Goal: Task Accomplishment & Management: Manage account settings

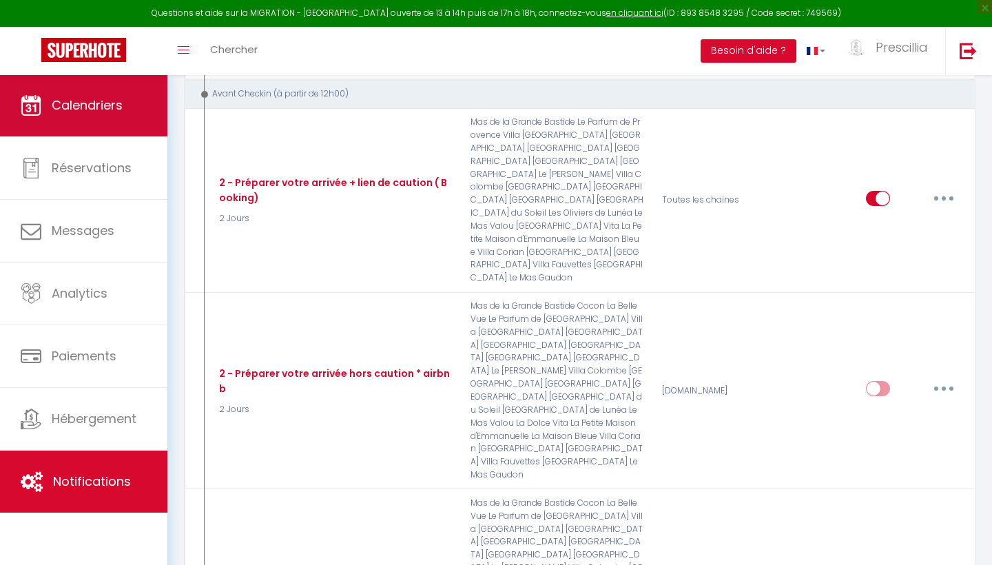
click at [116, 101] on span "Calendriers" at bounding box center [87, 104] width 71 height 17
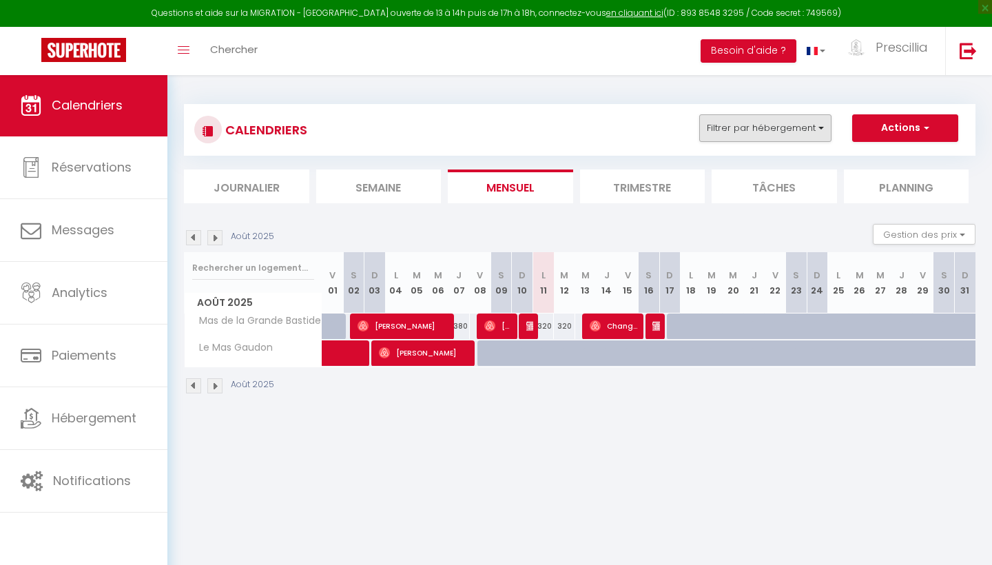
click at [763, 123] on button "Filtrer par hébergement" at bounding box center [766, 128] width 132 height 28
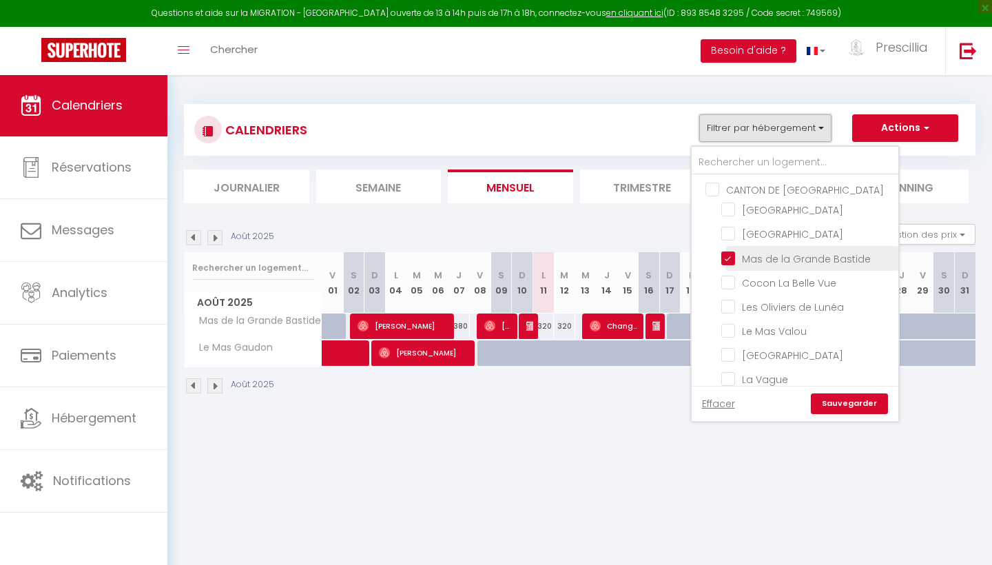
scroll to position [45, 0]
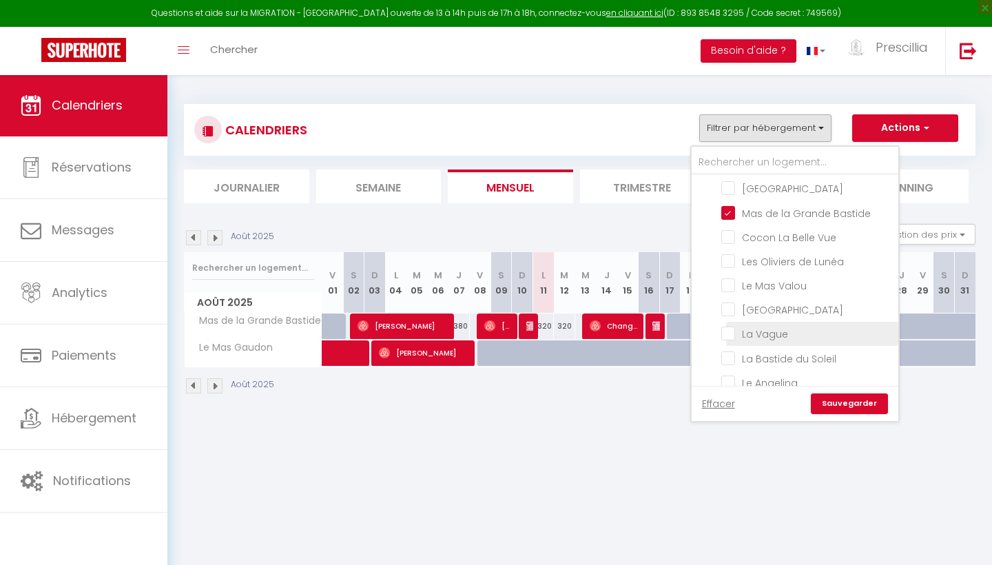
click at [729, 334] on input "La Vague" at bounding box center [808, 333] width 172 height 14
checkbox input "true"
checkbox input "false"
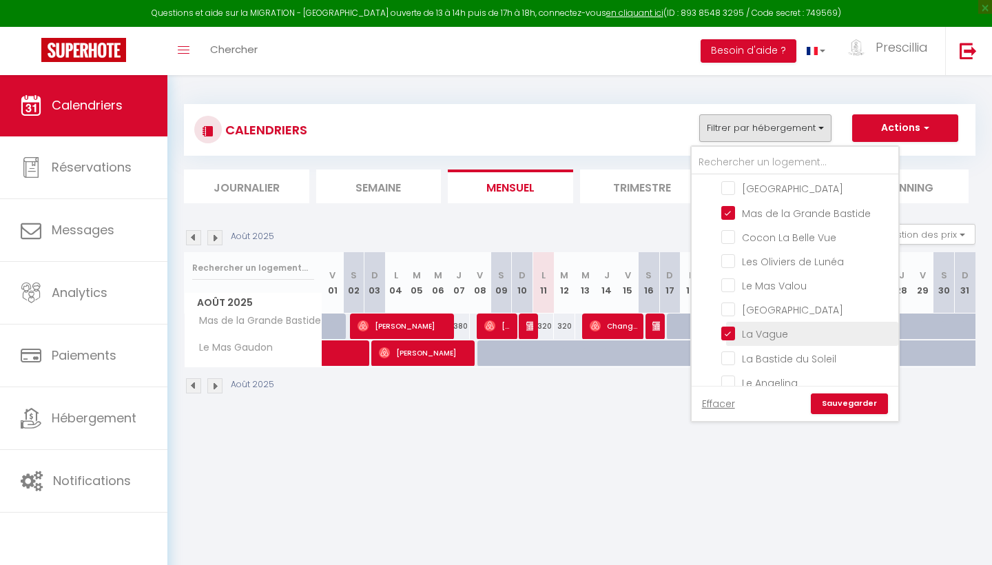
checkbox input "false"
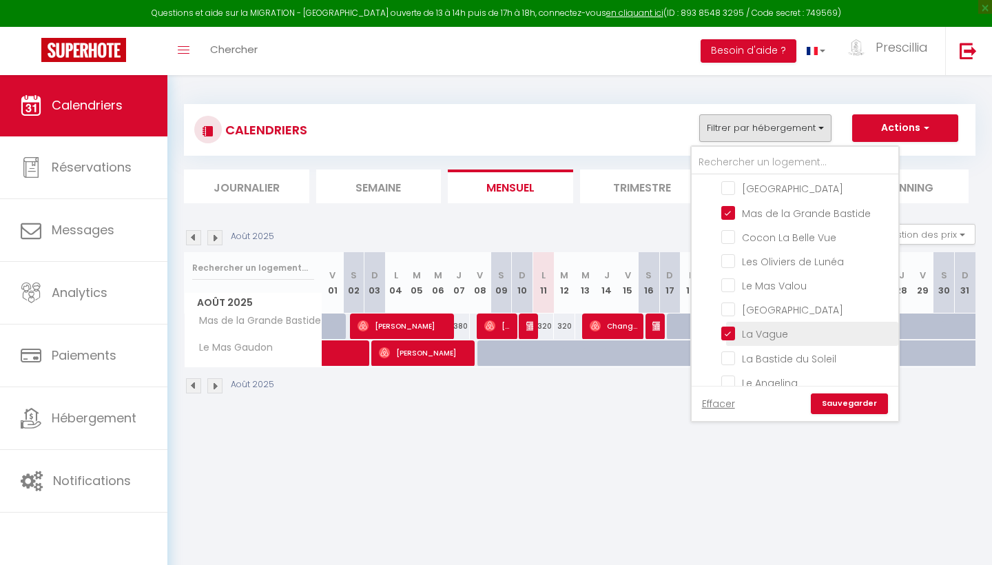
checkbox input "false"
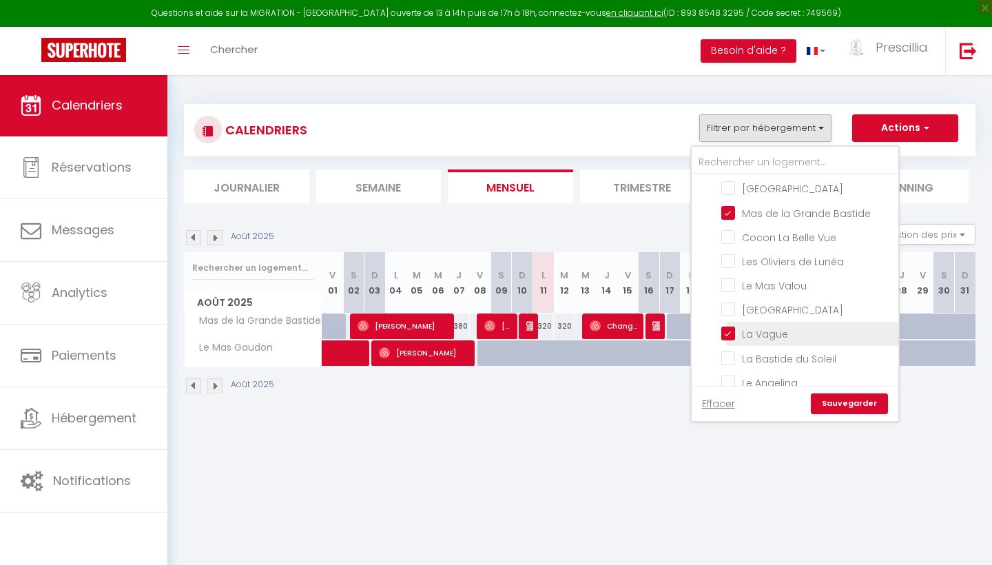
checkbox input "false"
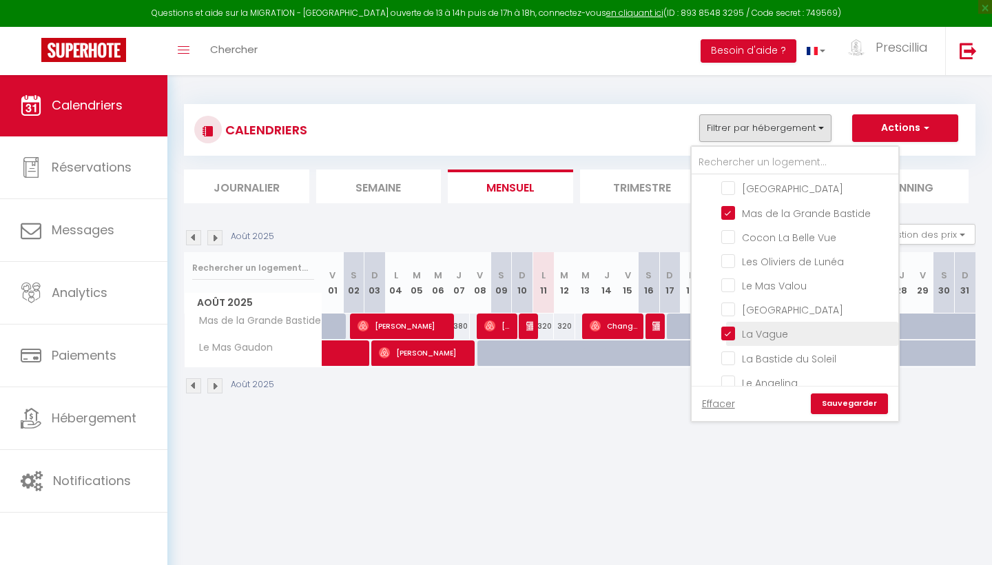
checkbox input "false"
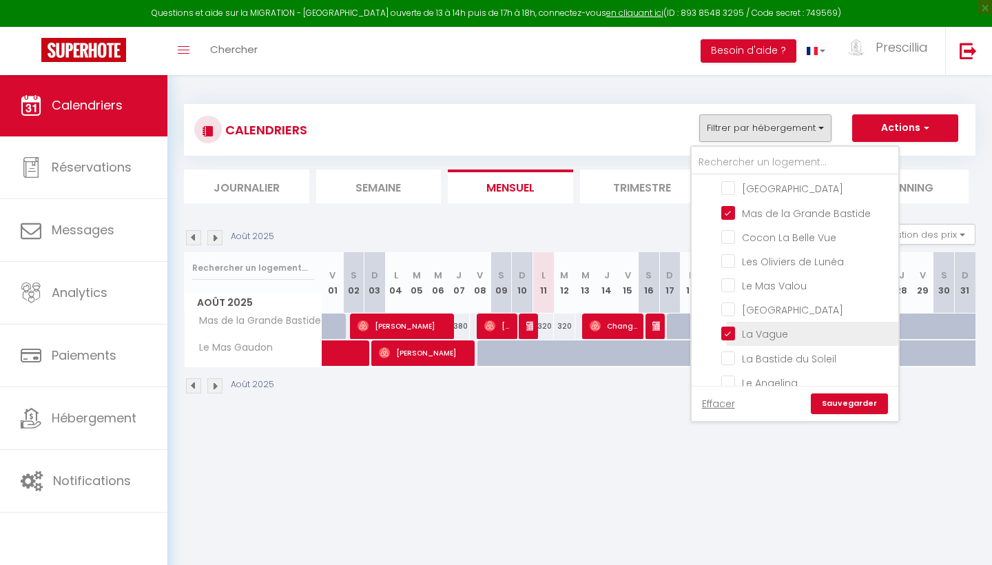
checkbox input "false"
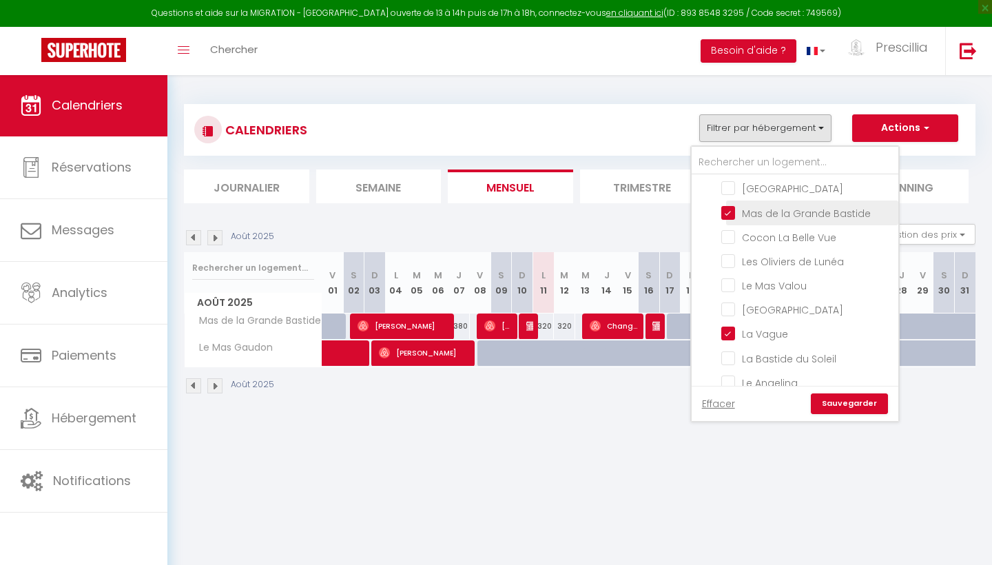
click at [728, 212] on input "Mas de la Grande Bastide" at bounding box center [808, 212] width 172 height 14
checkbox input "false"
click at [855, 403] on link "Sauvegarder" at bounding box center [849, 404] width 77 height 21
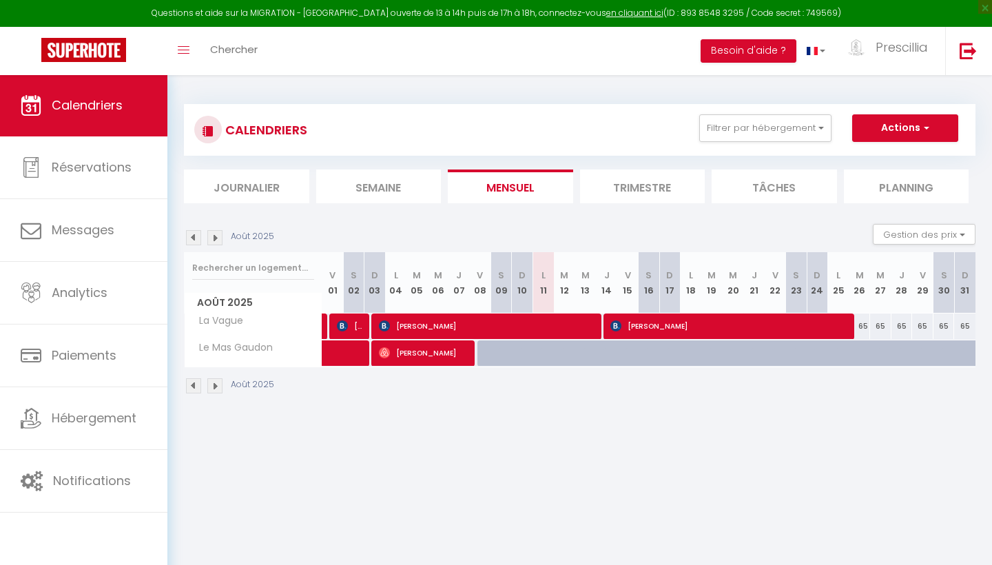
click at [584, 325] on span "[PERSON_NAME]" at bounding box center [489, 326] width 221 height 26
select select "OK"
select select "KO"
select select "0"
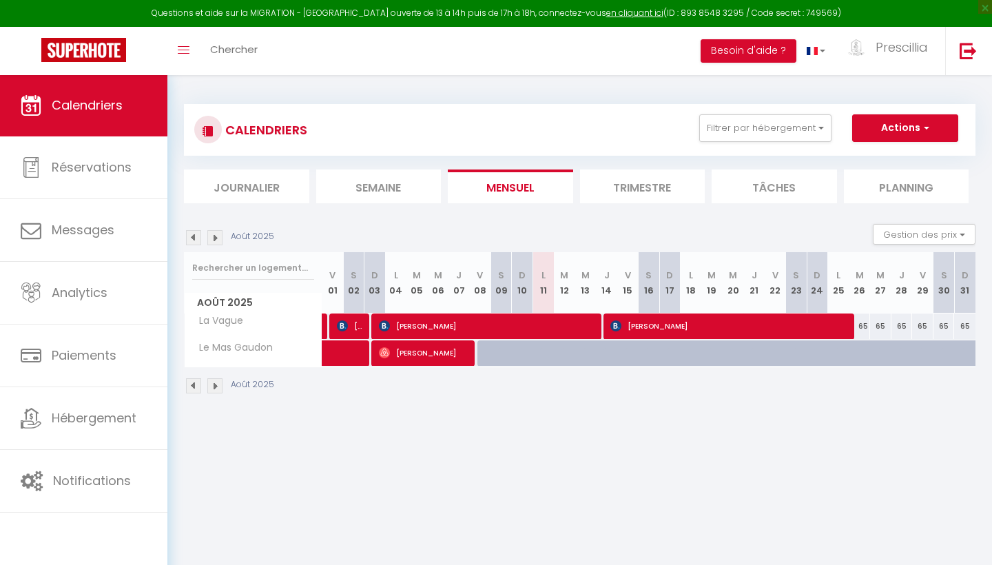
select select "1"
select select
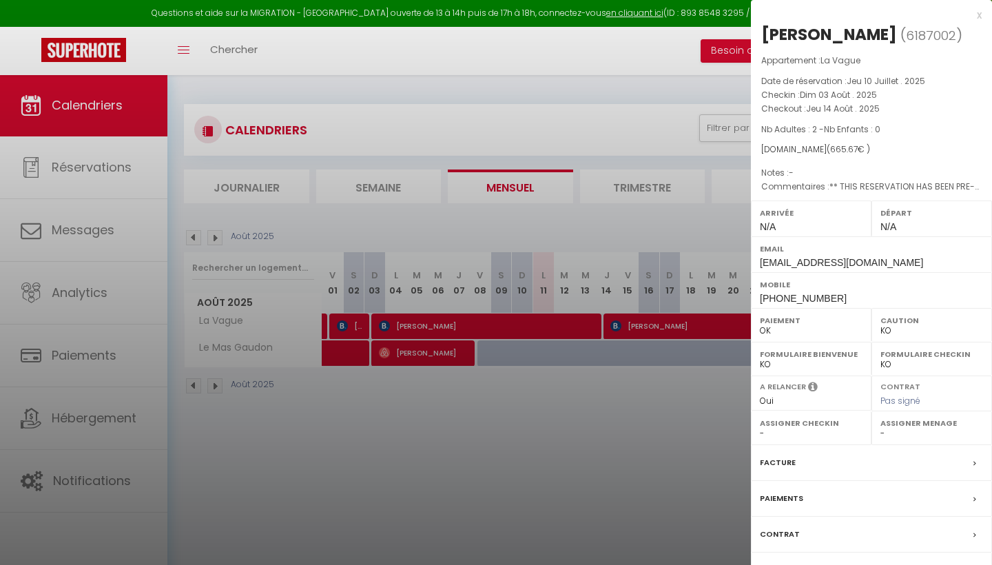
click at [977, 15] on div "x" at bounding box center [866, 15] width 231 height 17
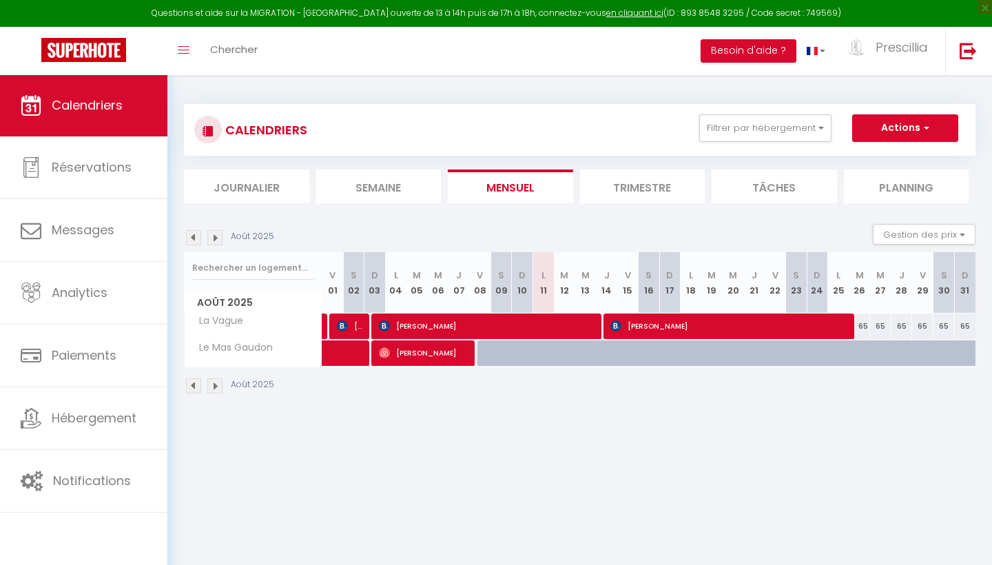
click at [751, 328] on span "[PERSON_NAME]" at bounding box center [732, 326] width 242 height 26
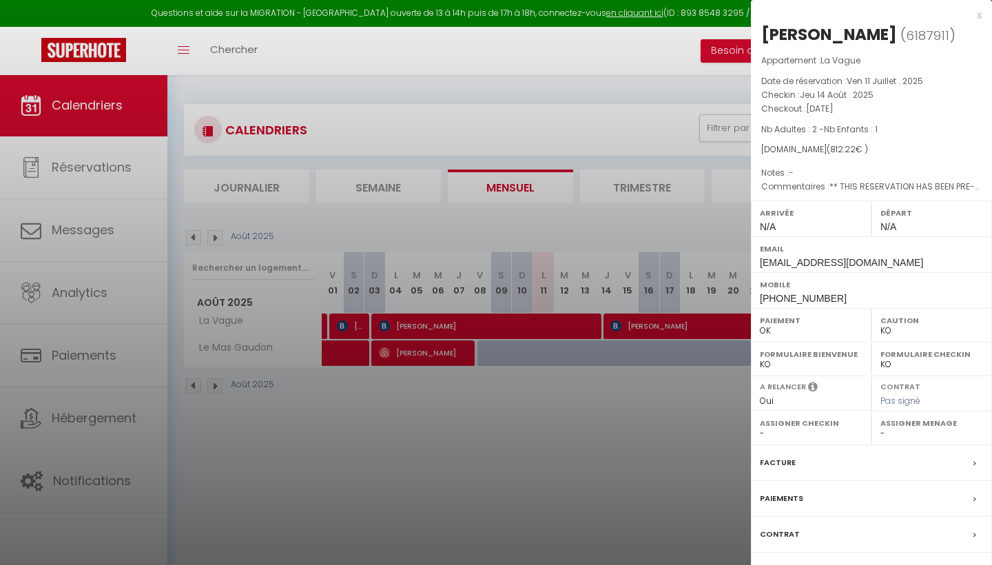
click at [980, 15] on div "x" at bounding box center [866, 15] width 231 height 17
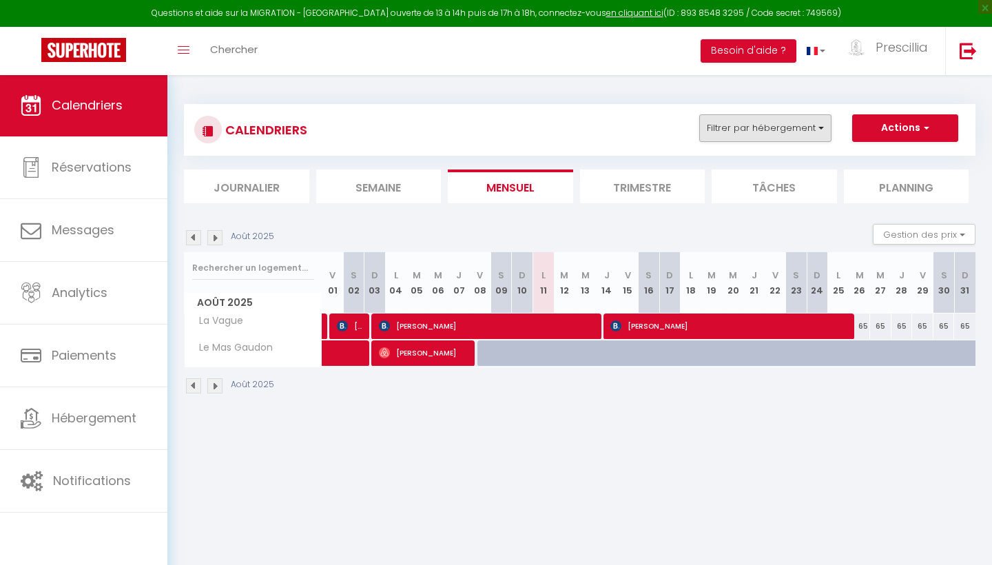
click at [735, 131] on button "Filtrer par hébergement" at bounding box center [766, 128] width 132 height 28
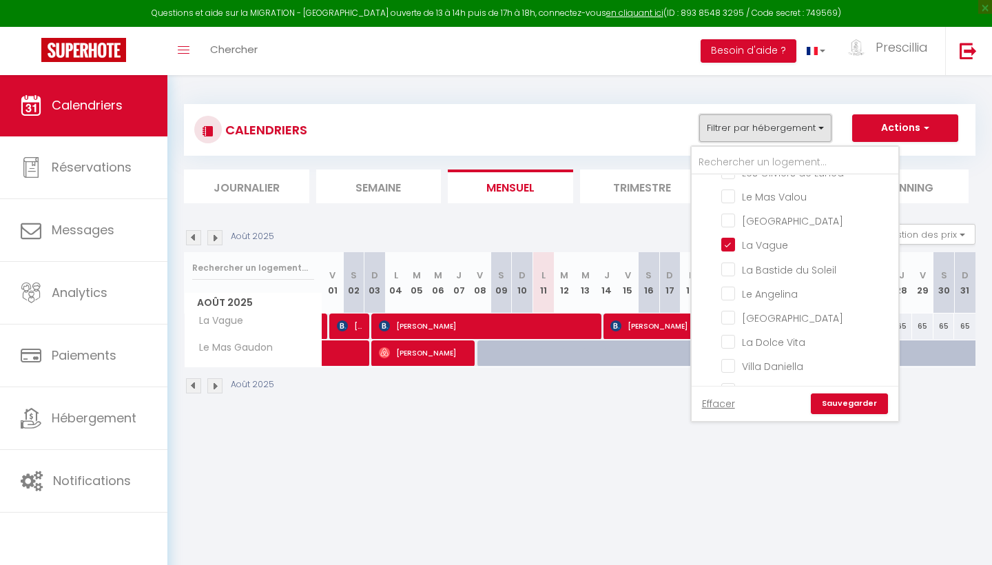
scroll to position [145, 0]
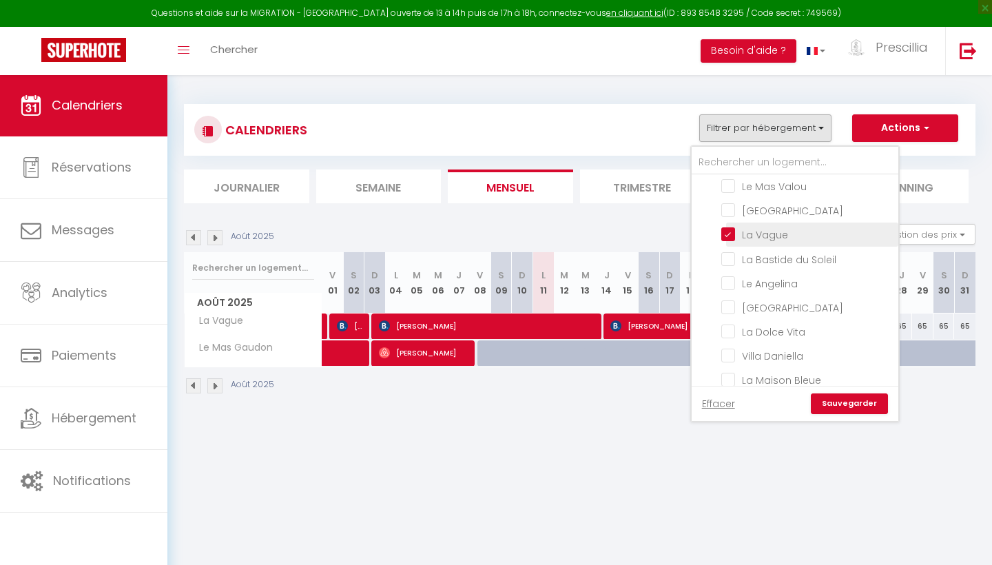
click at [729, 236] on input "La Vague" at bounding box center [808, 234] width 172 height 14
checkbox input "false"
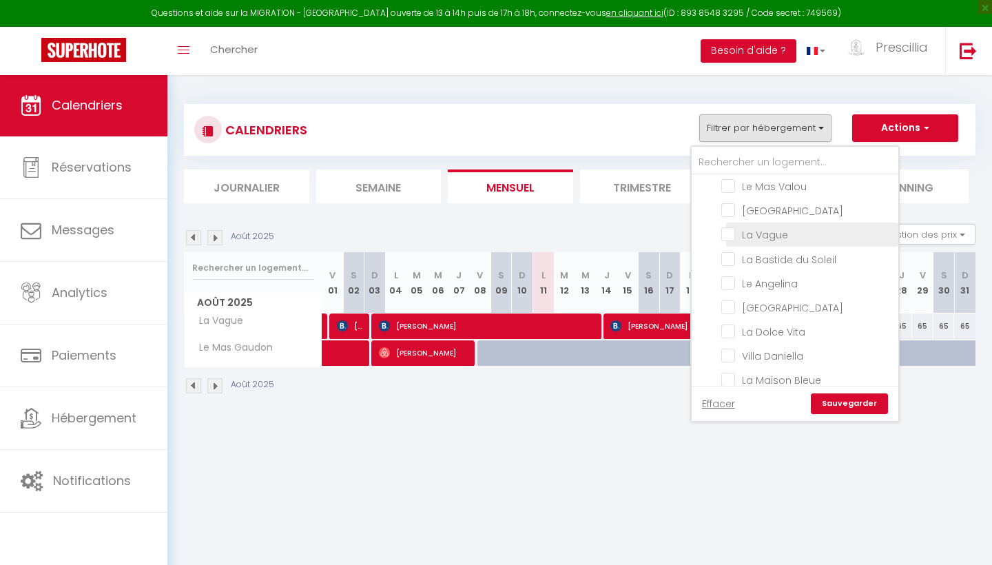
checkbox input "false"
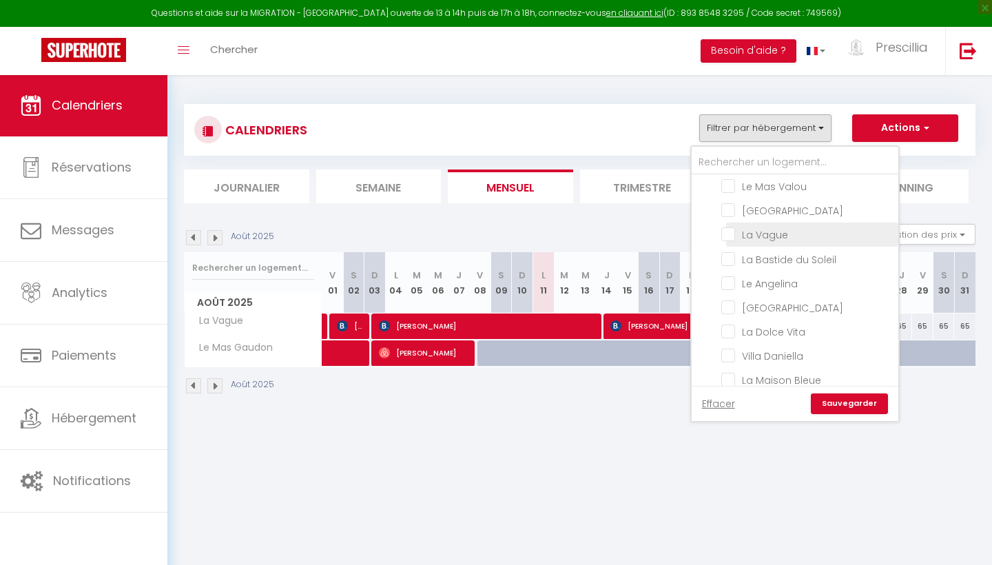
checkbox input "false"
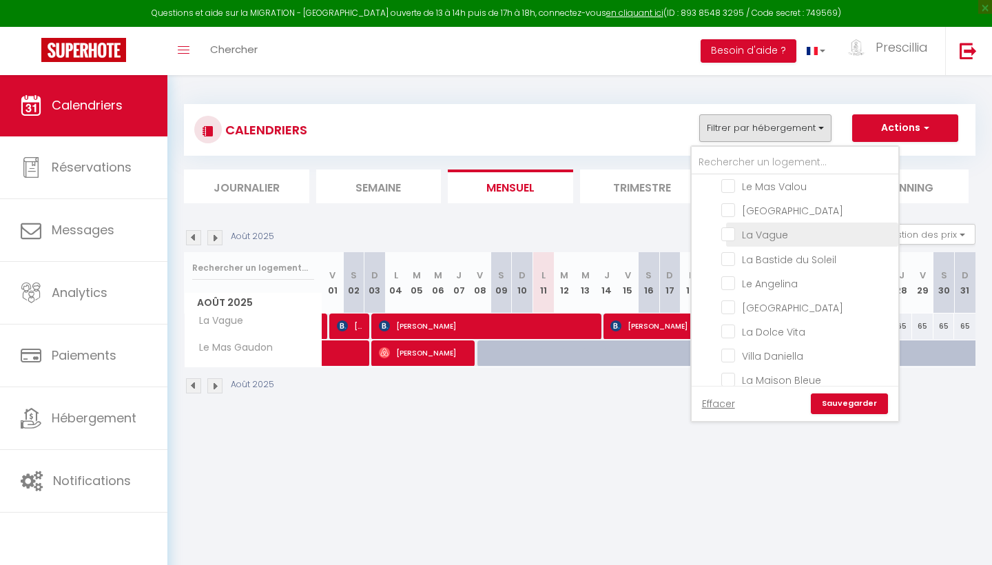
checkbox input "false"
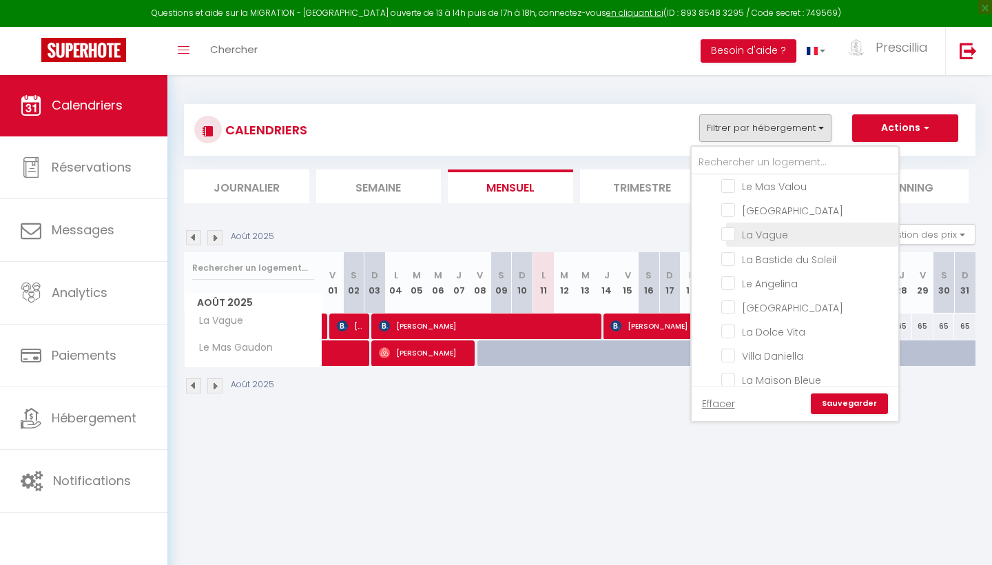
checkbox input "false"
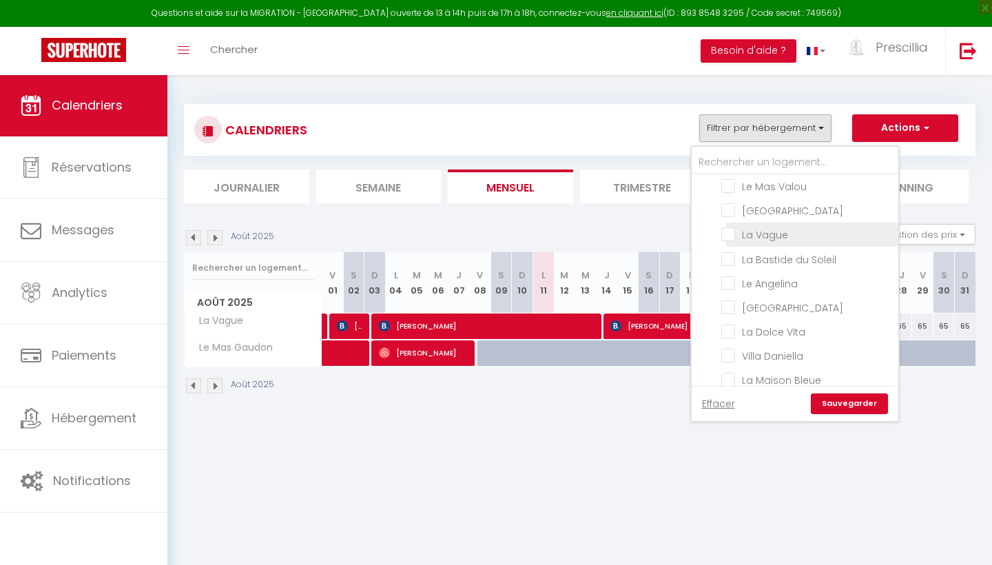
checkbox input "false"
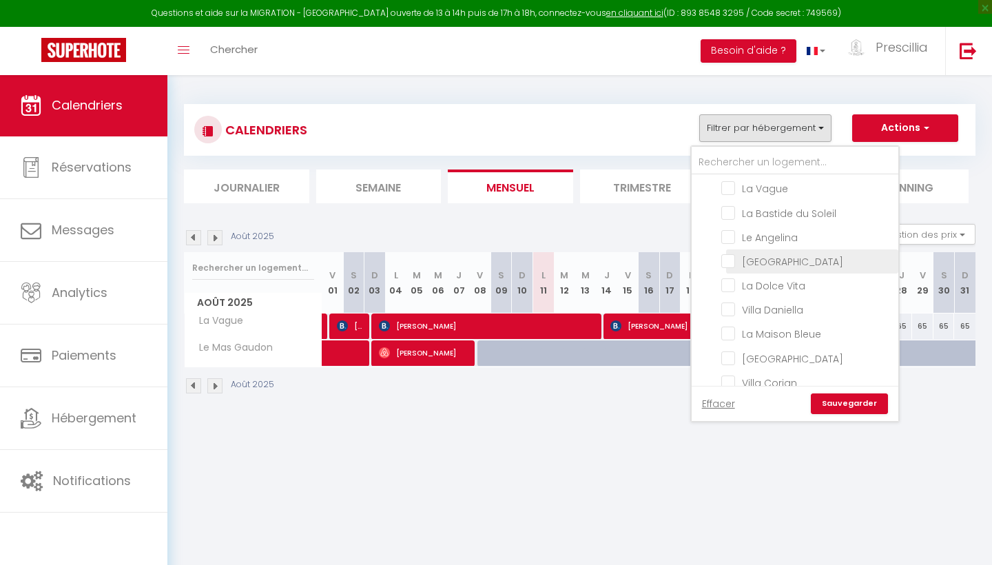
scroll to position [192, 0]
click at [733, 284] on input "La Dolce Vita" at bounding box center [808, 284] width 172 height 14
checkbox input "true"
checkbox input "false"
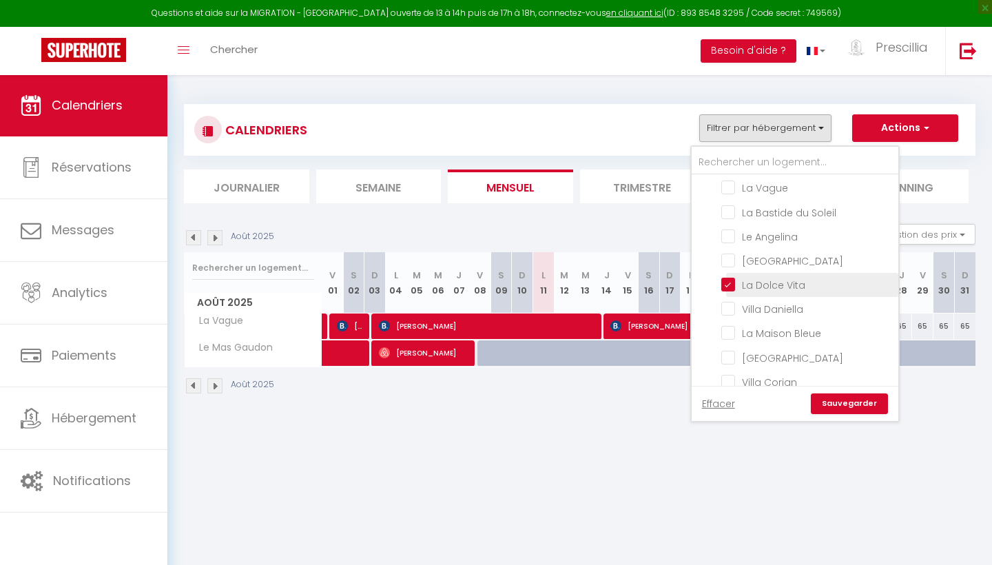
checkbox input "false"
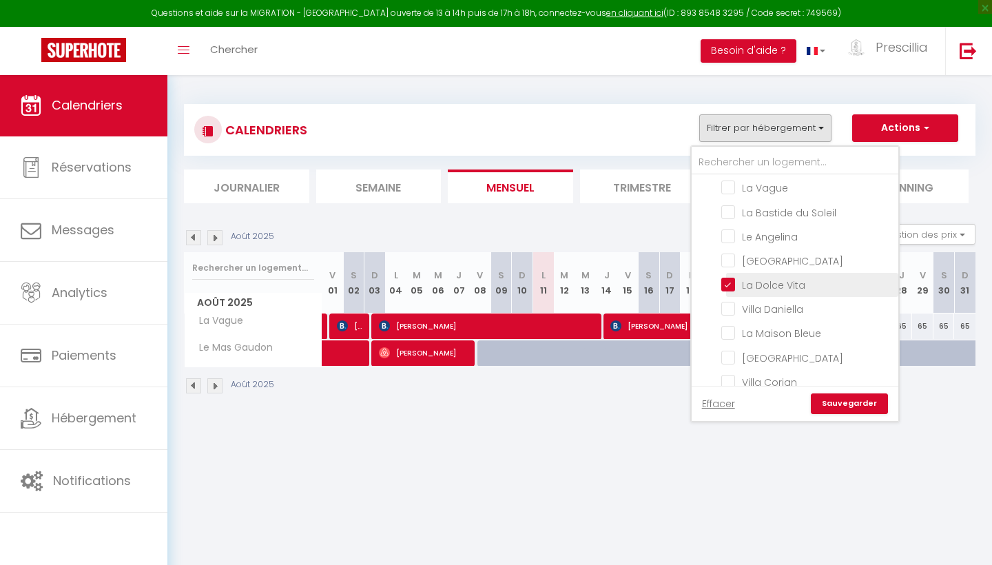
checkbox input "false"
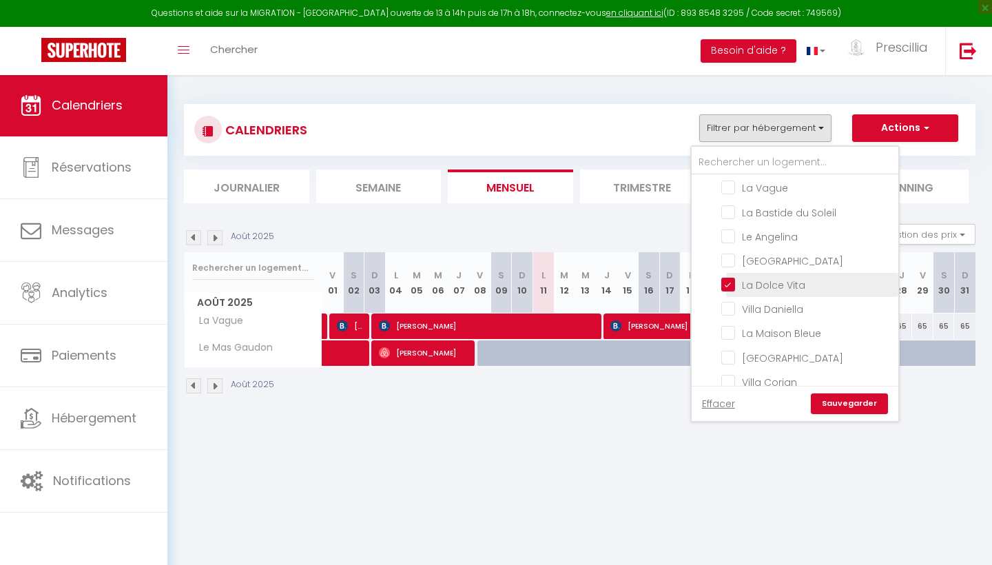
checkbox input "false"
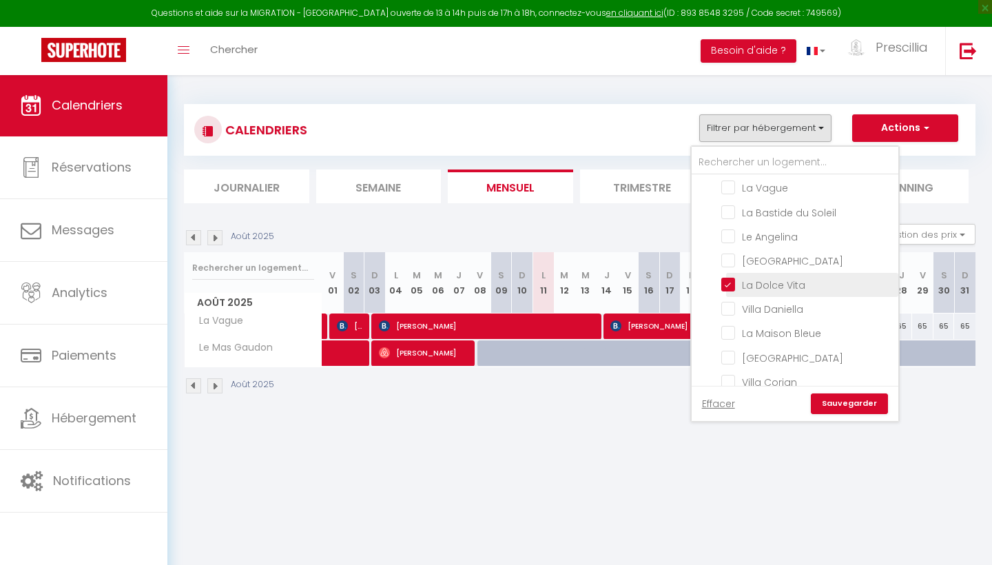
checkbox input "false"
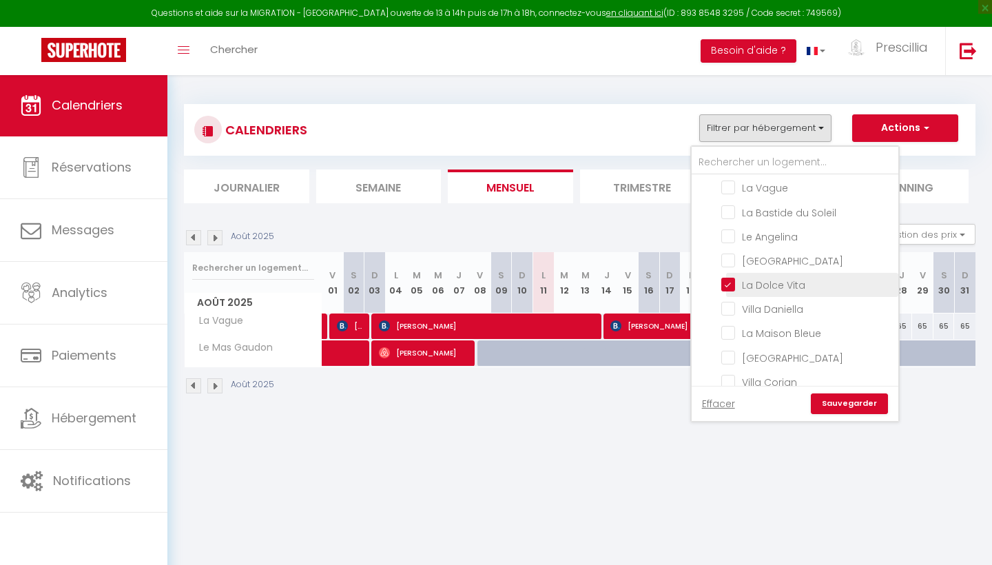
checkbox input "false"
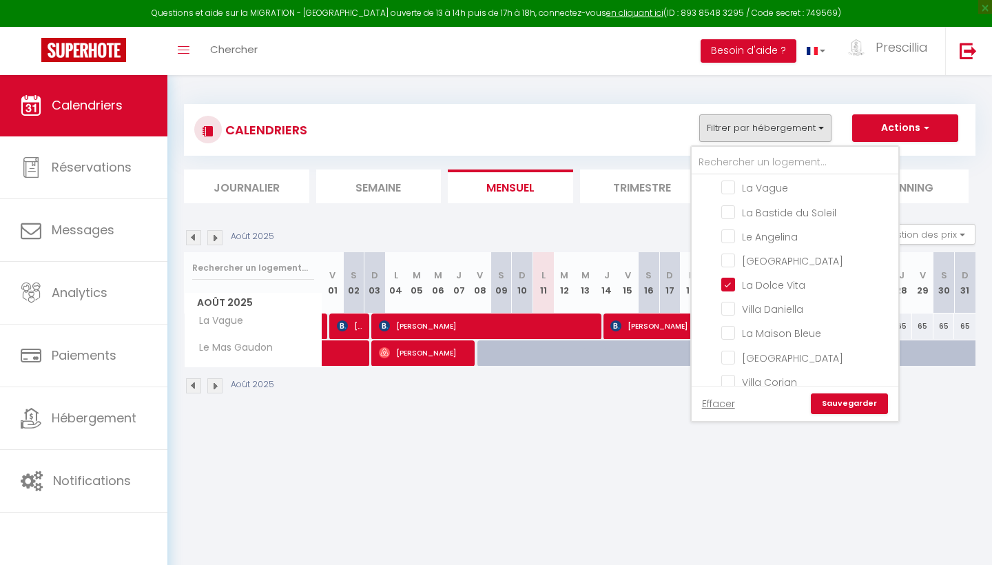
click at [845, 389] on div "Effacer Sauvegarder" at bounding box center [795, 403] width 207 height 35
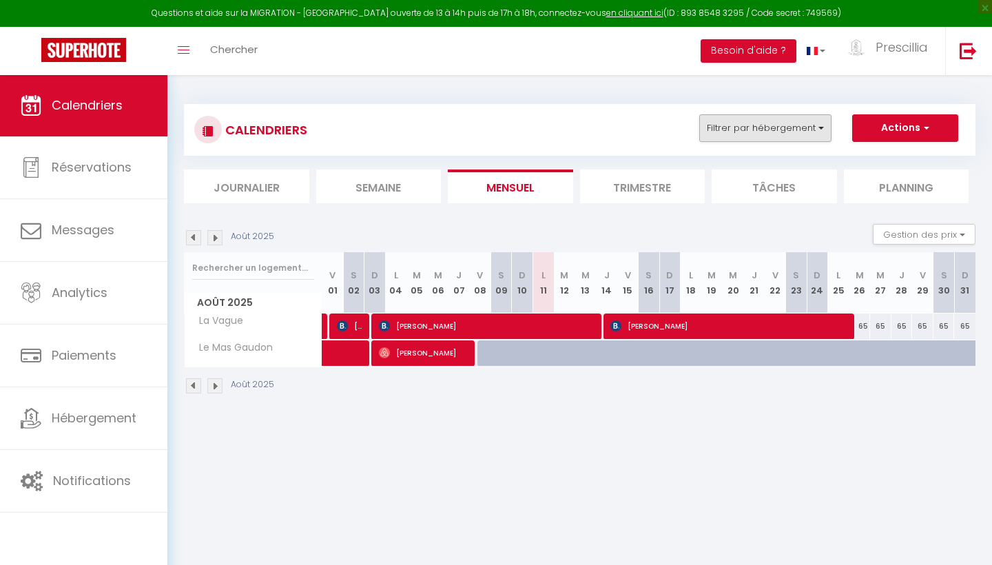
click at [777, 125] on button "Filtrer par hébergement" at bounding box center [766, 128] width 132 height 28
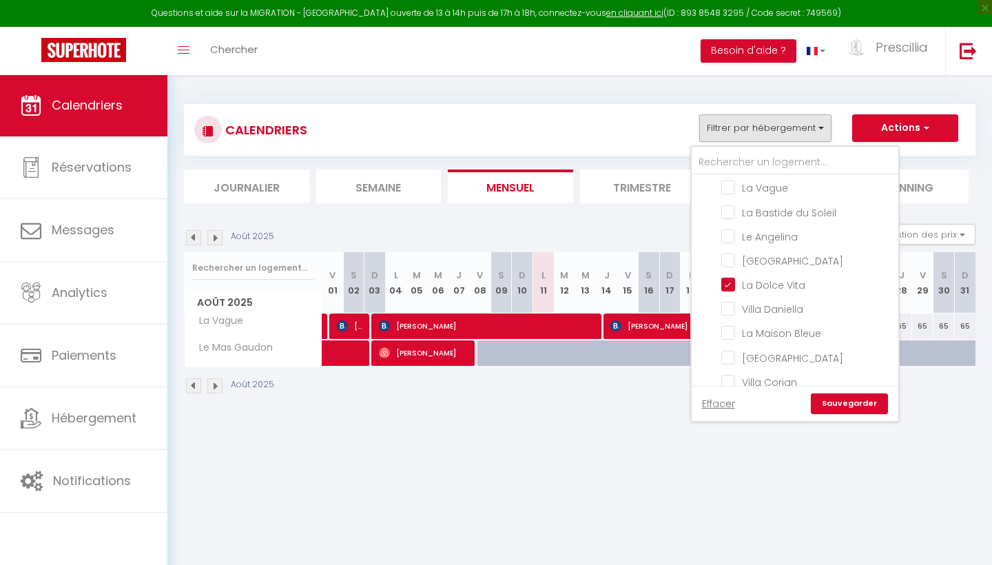
click at [830, 401] on link "Sauvegarder" at bounding box center [849, 404] width 77 height 21
select select "KO"
select select "0"
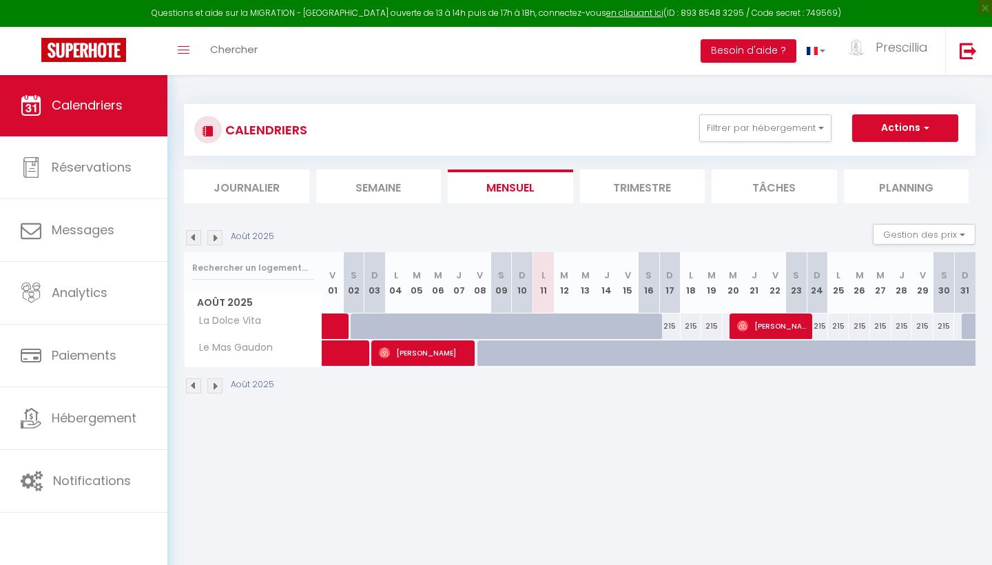
click at [777, 327] on span "[PERSON_NAME]" at bounding box center [772, 326] width 71 height 26
select select "OK"
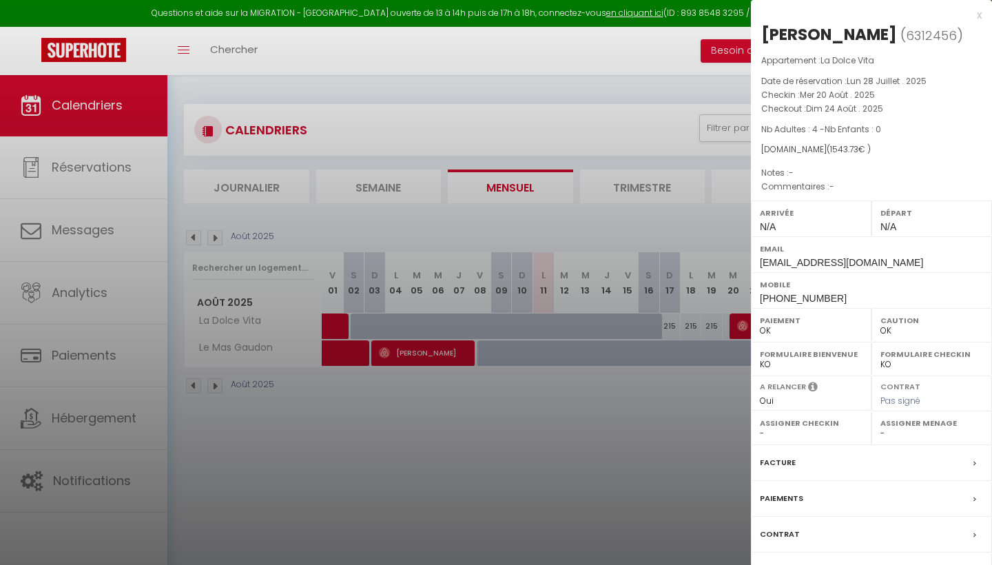
click at [977, 14] on div "x" at bounding box center [866, 15] width 231 height 17
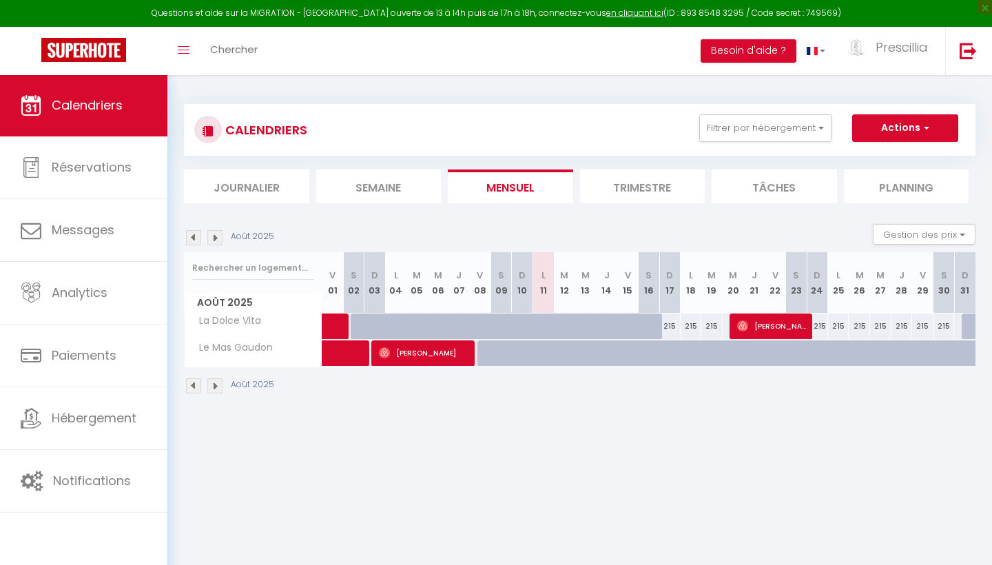
click at [790, 325] on span "[PERSON_NAME]" at bounding box center [772, 326] width 71 height 26
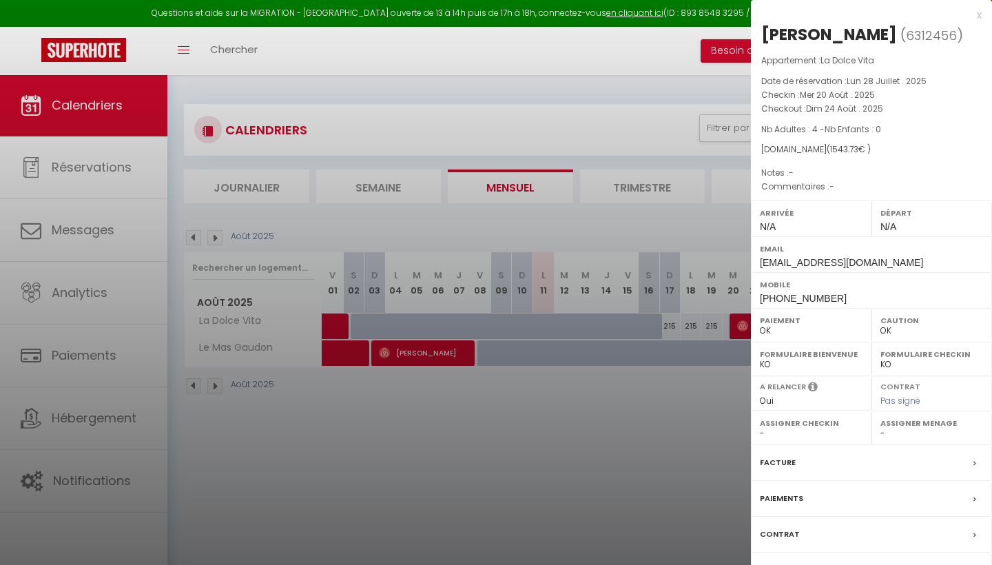
click at [978, 17] on div "x" at bounding box center [866, 15] width 231 height 17
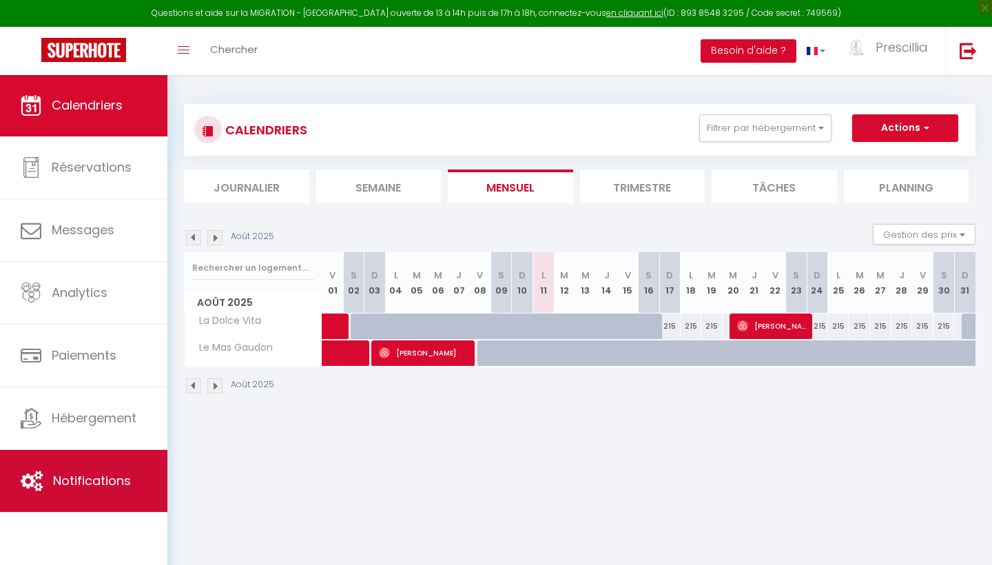
click at [98, 485] on span "Notifications" at bounding box center [92, 480] width 78 height 17
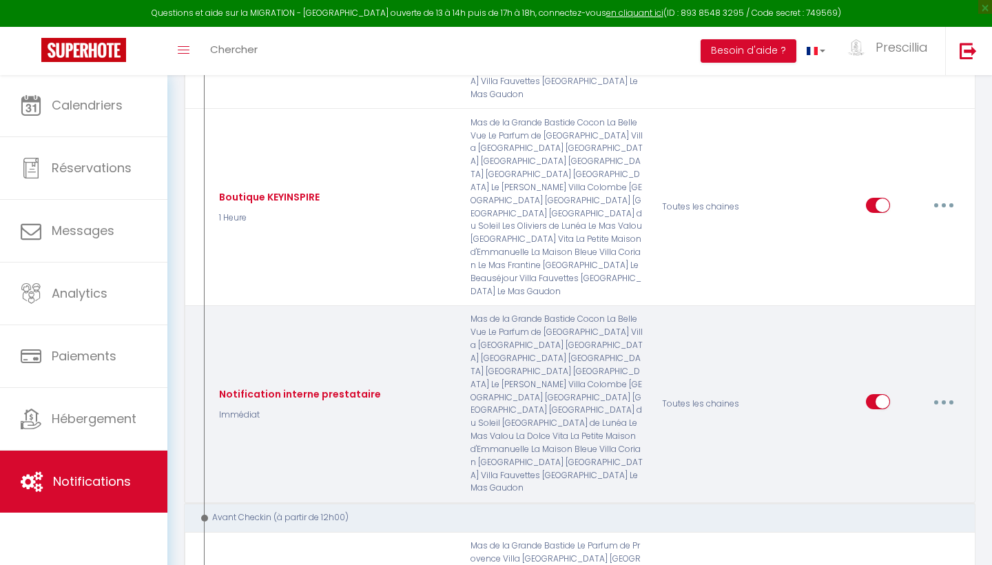
scroll to position [568, 0]
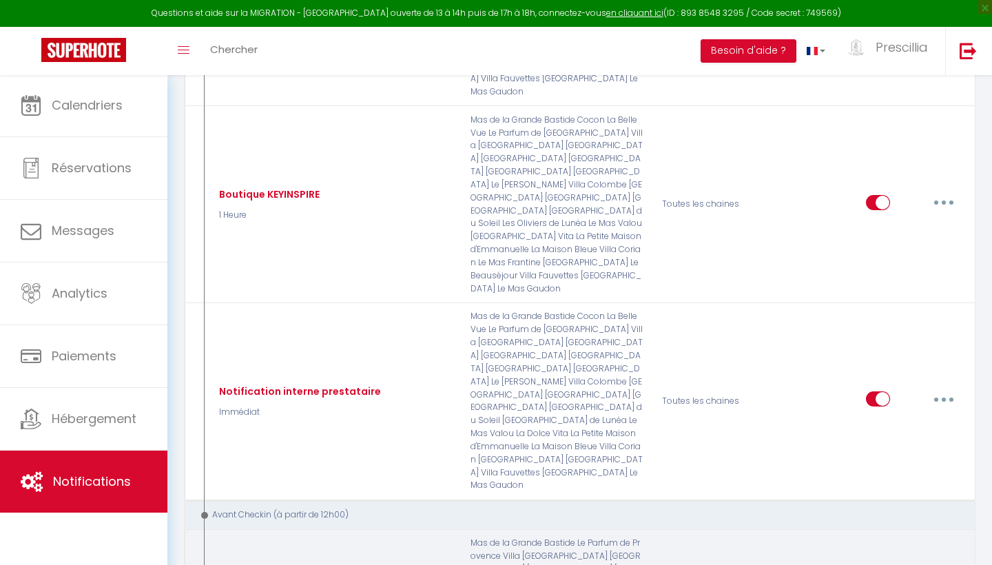
type input "2 - Préparer votre arrivée + lien de caution ( Booking)"
select select "2 Jours"
select select "if_booking_is_paid"
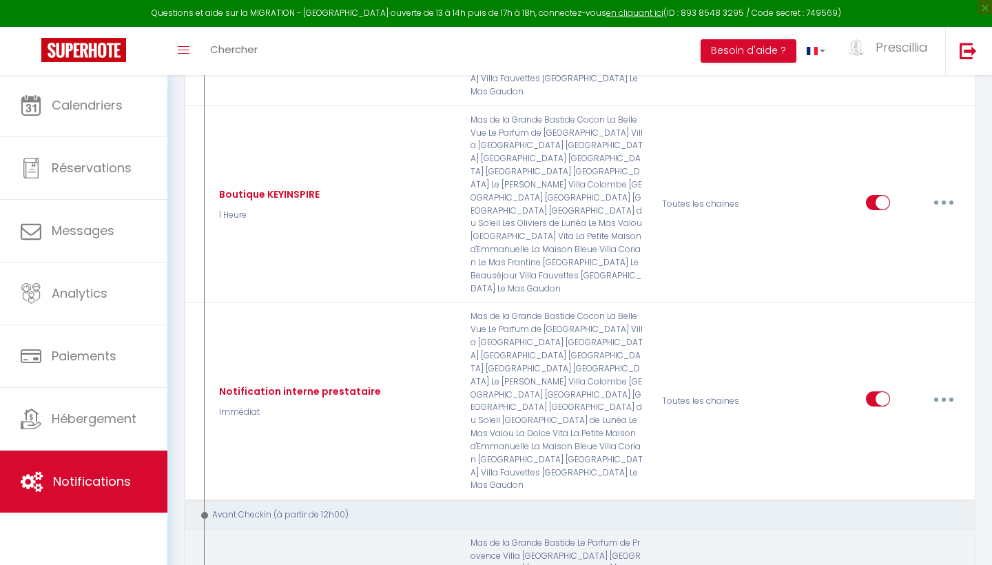
checkbox input "true"
checkbox input "false"
radio input "true"
type input "Procédure d'arrivée - [RENTAL:NAME] - [CHECKING:DD-MM-YYYY]"
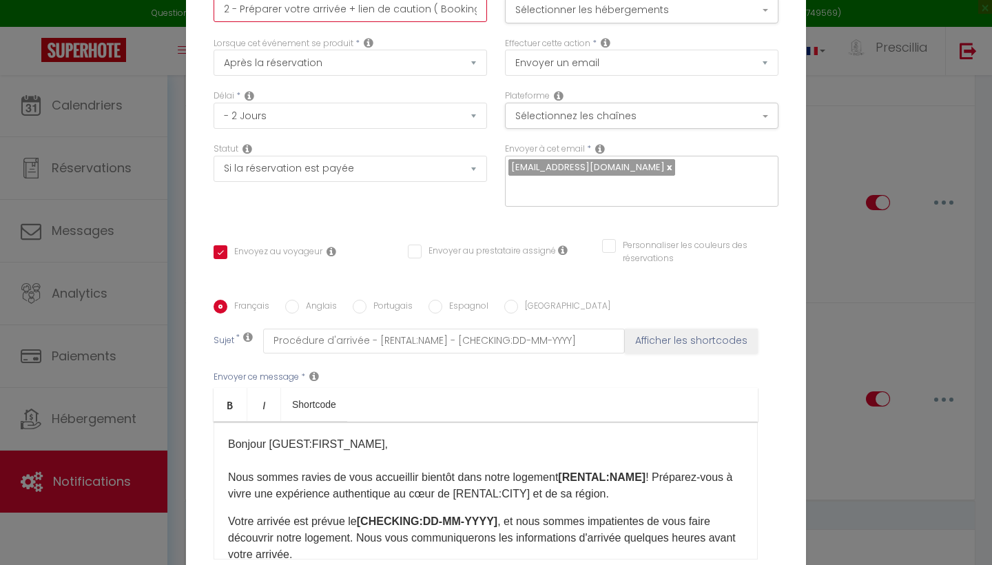
click at [485, 7] on input "2 - Préparer votre arrivée + lien de caution ( Booking)" at bounding box center [351, 9] width 274 height 25
type input "2 - Préparer votre arrivée + lien de caution ( Booking"
checkbox input "true"
checkbox input "false"
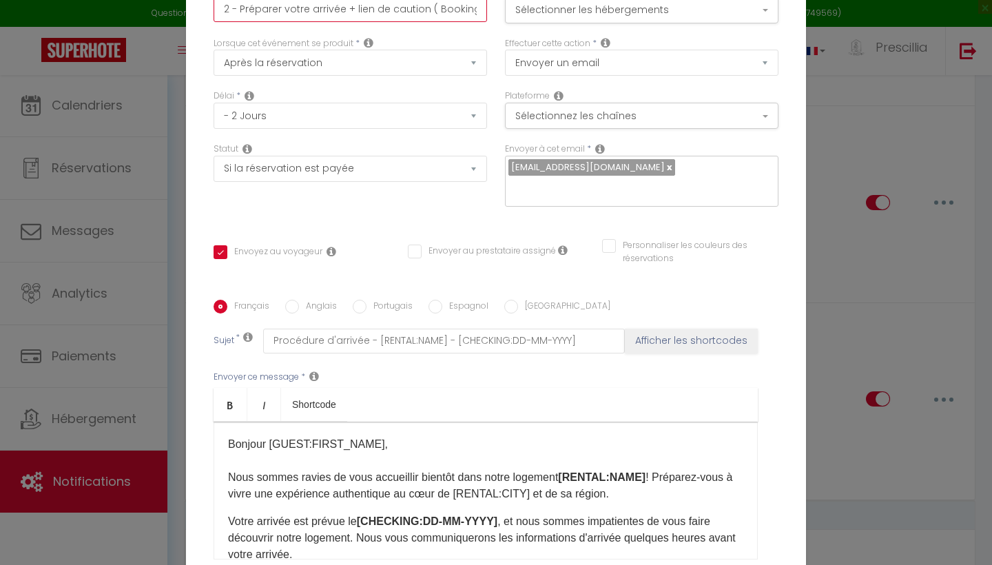
type input "2 - Préparer votre arrivée + lien de caution ( Bookin"
checkbox input "true"
checkbox input "false"
type input "2 - Préparer votre arrivée + lien de caution ( Booki"
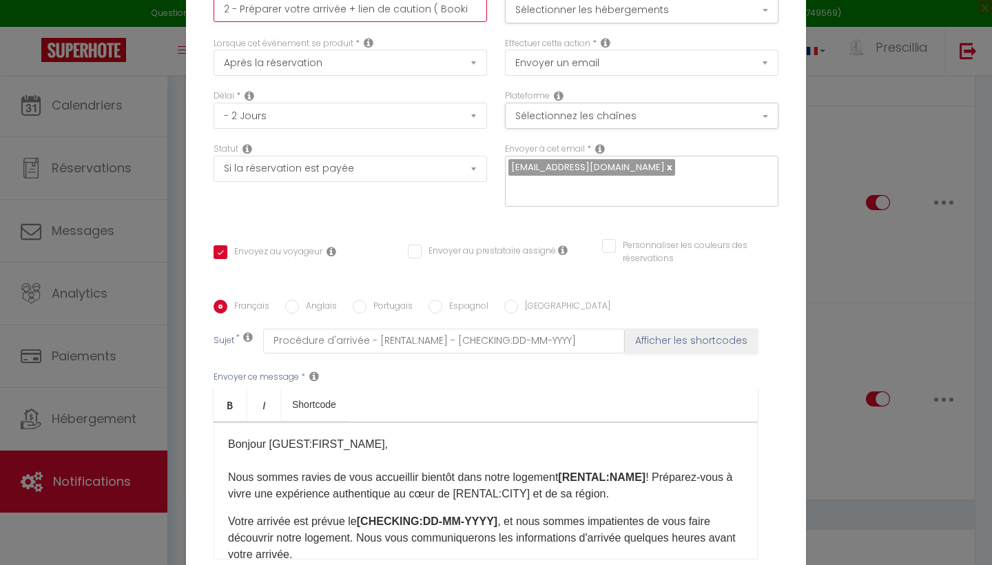
checkbox input "true"
checkbox input "false"
type input "2 - Préparer votre arrivée + lien de caution ( Book"
checkbox input "true"
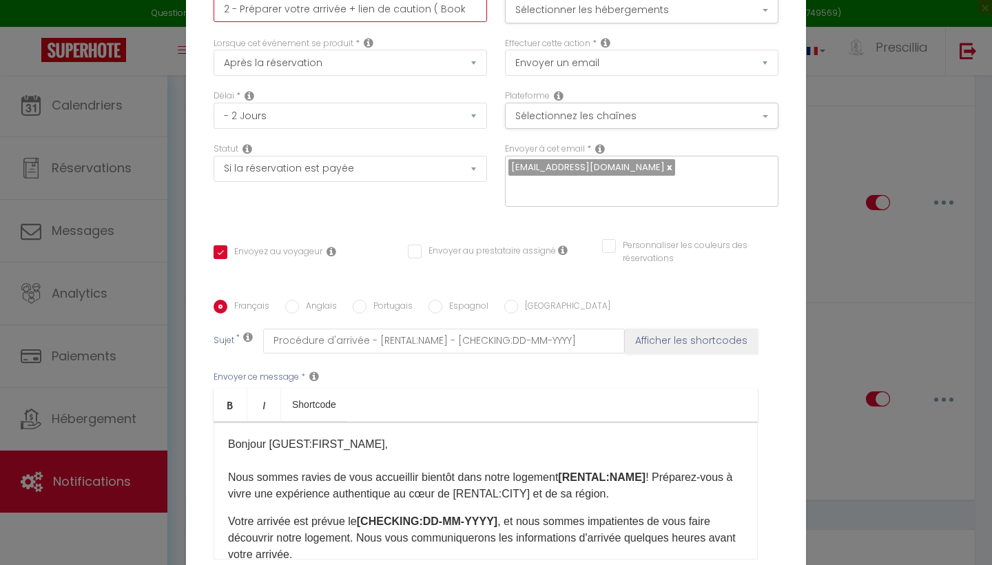
checkbox input "false"
type input "2 - Préparer votre arrivée + lien de caution ( Boo"
checkbox input "true"
checkbox input "false"
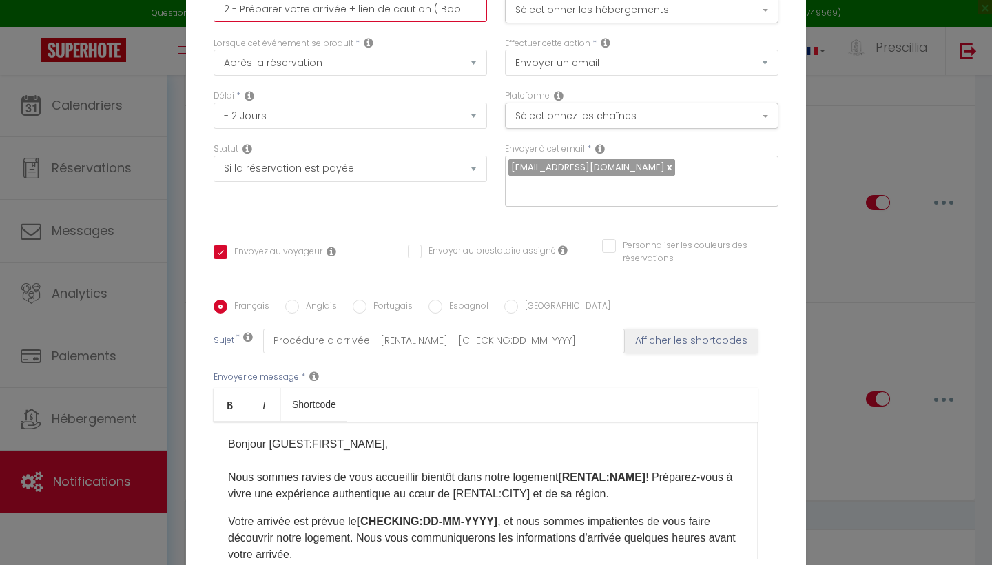
checkbox input "false"
type input "2 - Préparer votre arrivée + lien de caution ( Bo"
checkbox input "true"
checkbox input "false"
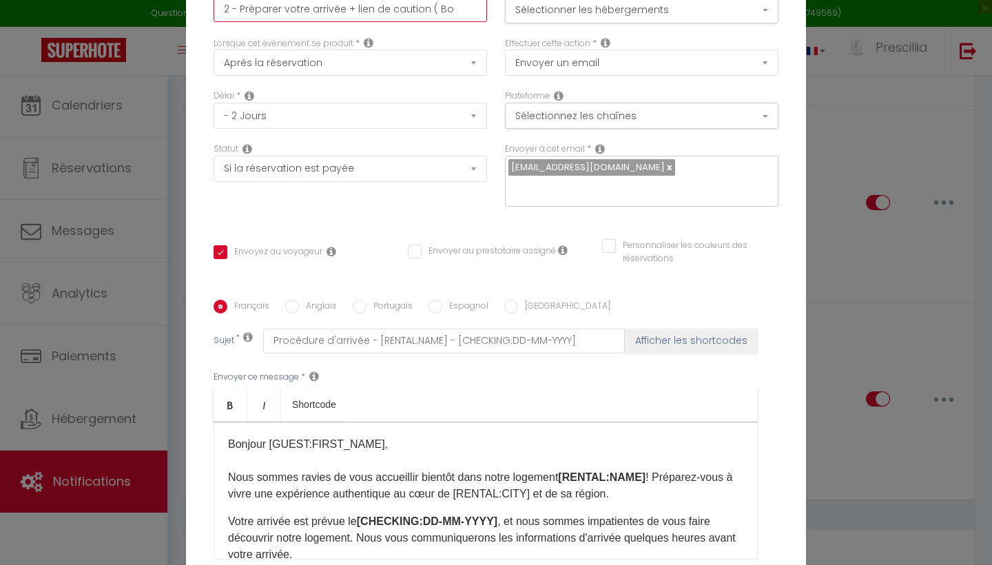
type input "2 - Préparer votre arrivée + lien de caution ( B"
checkbox input "true"
checkbox input "false"
type input "2 - Préparer votre arrivée + lien de caution ("
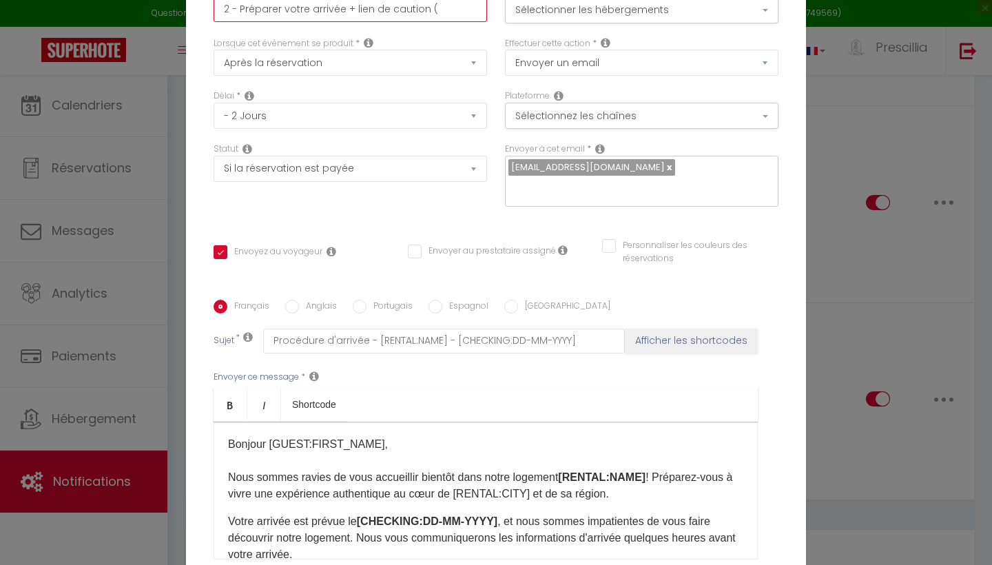
checkbox input "true"
checkbox input "false"
type input "2 - Préparer votre arrivée + lien de caution ("
checkbox input "true"
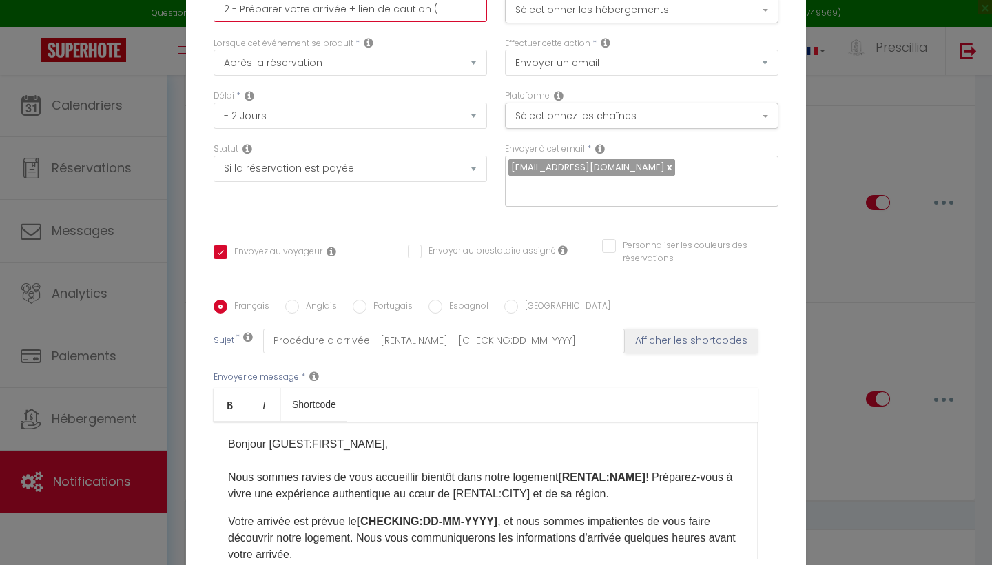
checkbox input "false"
type input "2 - Préparer votre arrivée + lien de caution"
checkbox input "true"
checkbox input "false"
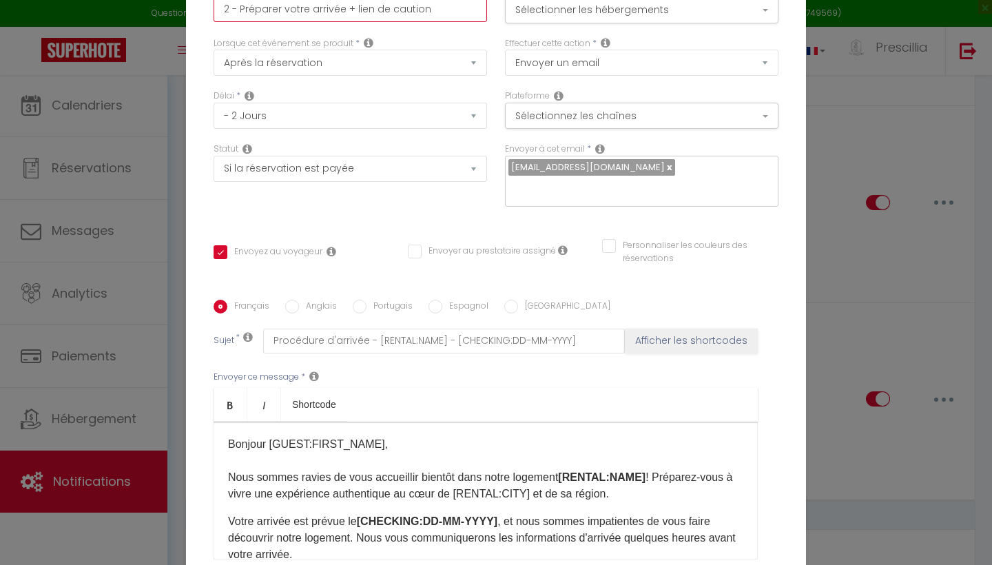
checkbox input "false"
type input "2 - Préparer votre arrivée + lien de caution"
checkbox input "true"
checkbox input "false"
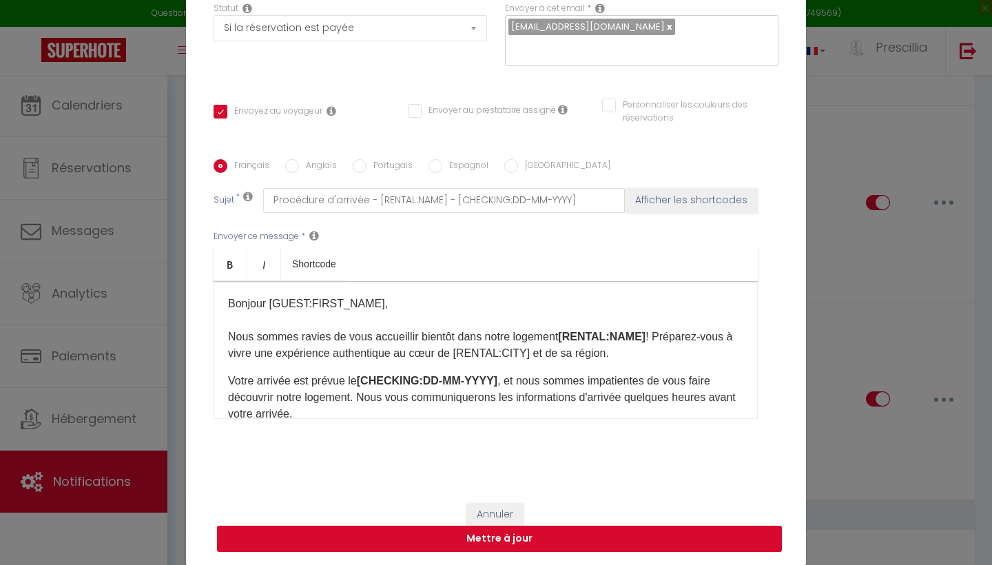
type input "2 - Préparer votre arrivée + lien de caution"
click at [509, 540] on button "Mettre à jour" at bounding box center [499, 539] width 565 height 26
checkbox input "true"
checkbox input "false"
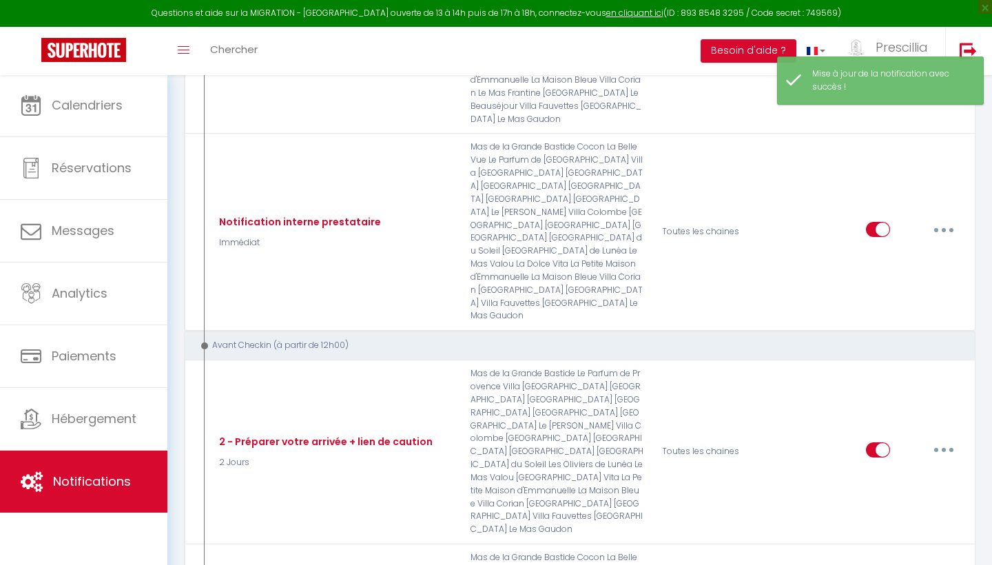
scroll to position [746, 0]
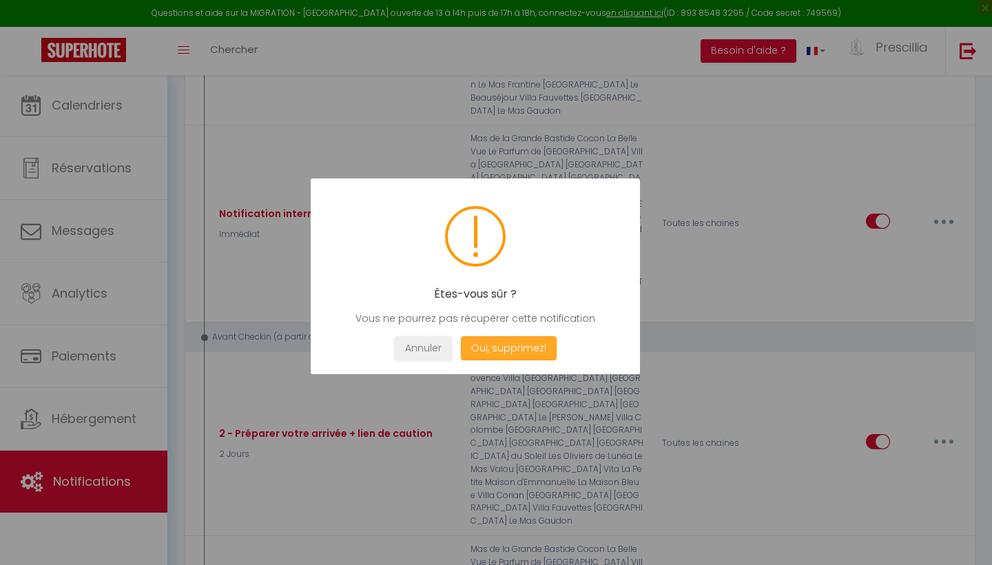
click at [540, 352] on button "Oui, supprimez!" at bounding box center [509, 348] width 96 height 24
checkbox input "true"
checkbox input "false"
checkbox input "true"
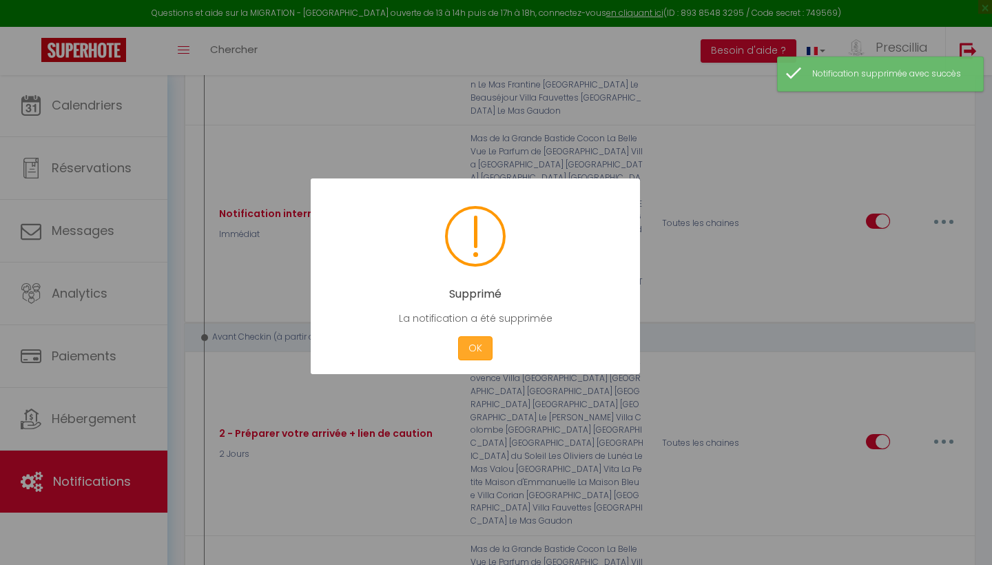
click at [486, 343] on button "OK" at bounding box center [475, 348] width 34 height 24
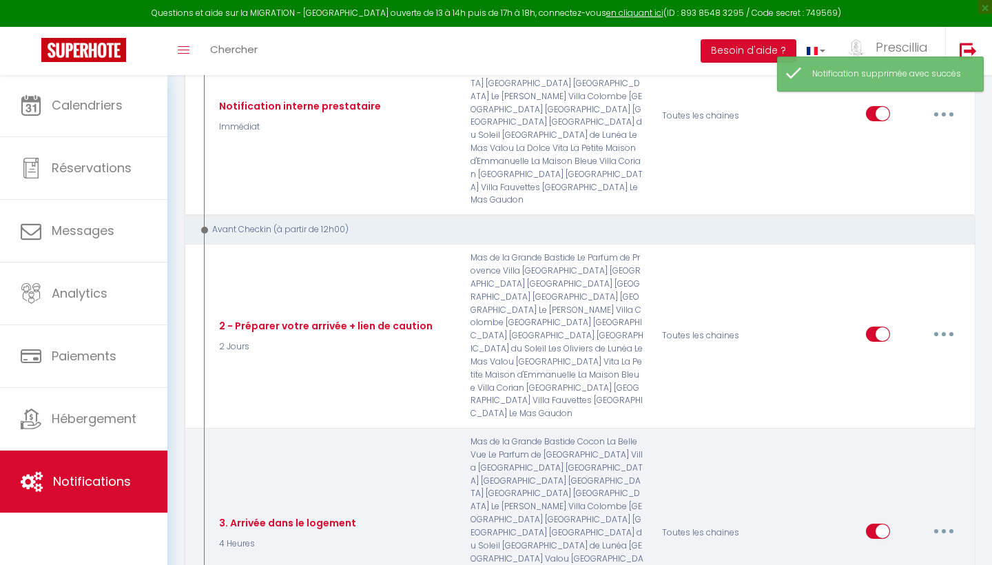
scroll to position [859, 0]
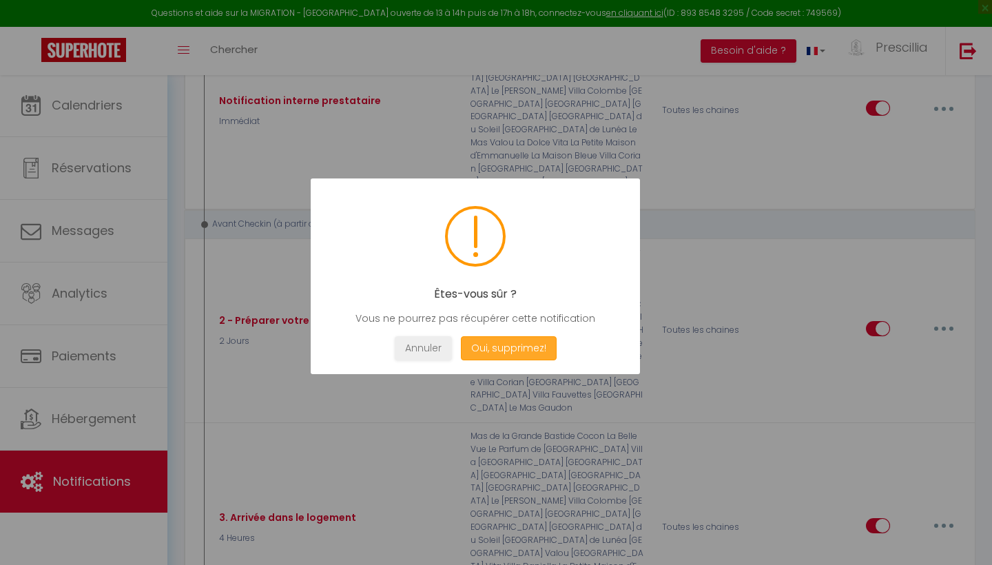
click at [522, 345] on button "Oui, supprimez!" at bounding box center [509, 348] width 96 height 24
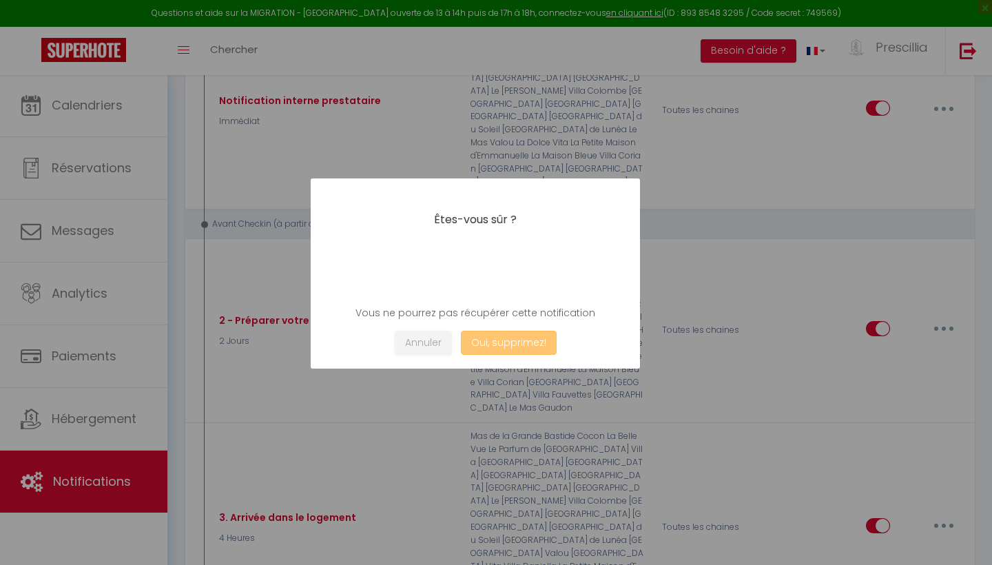
checkbox input "true"
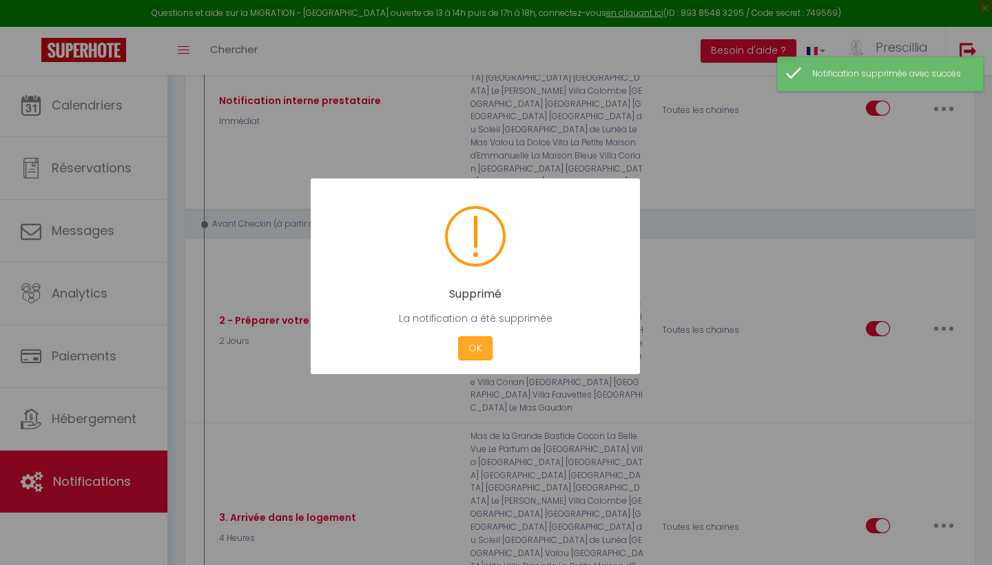
click at [462, 351] on button "OK" at bounding box center [475, 348] width 34 height 24
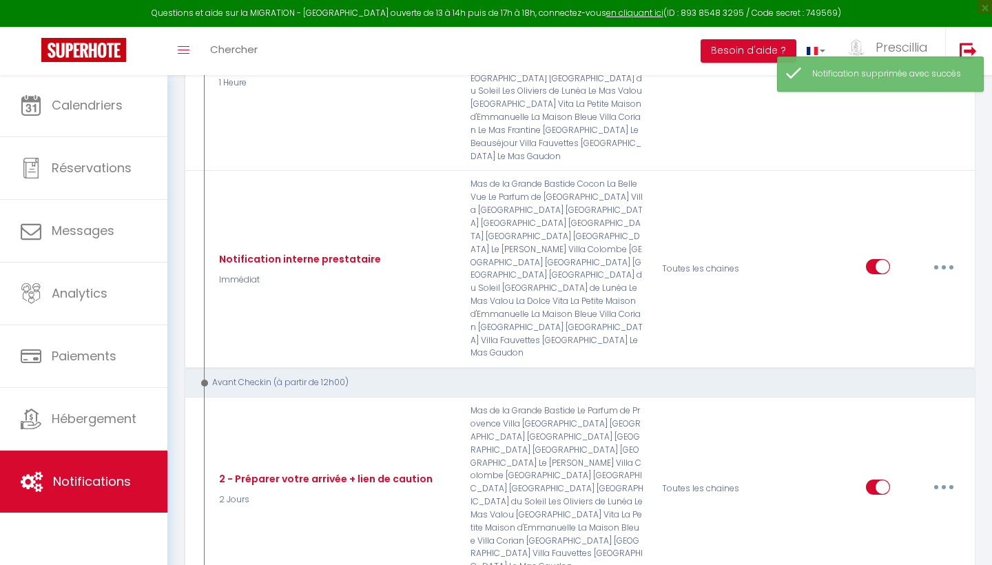
scroll to position [700, 0]
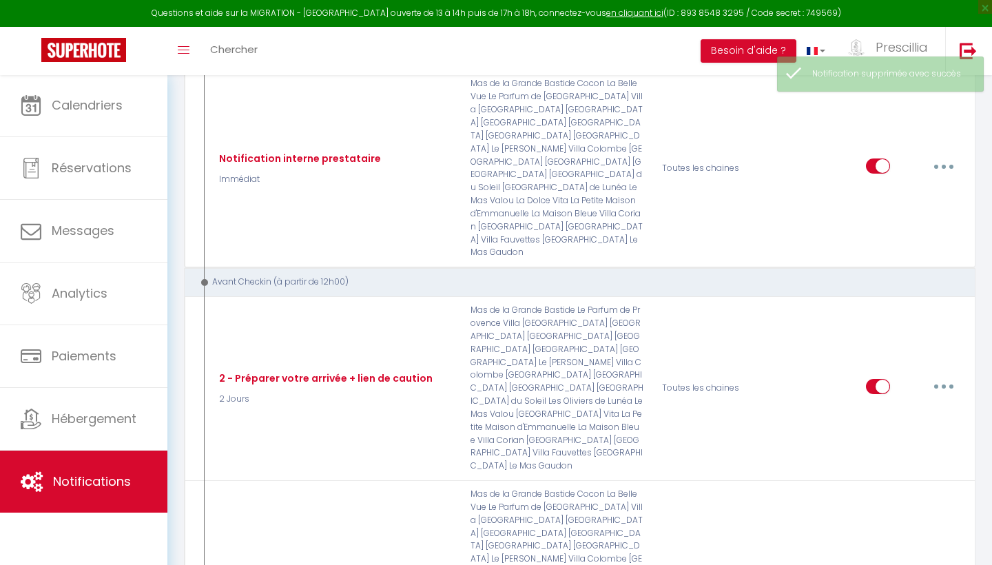
scroll to position [804, 0]
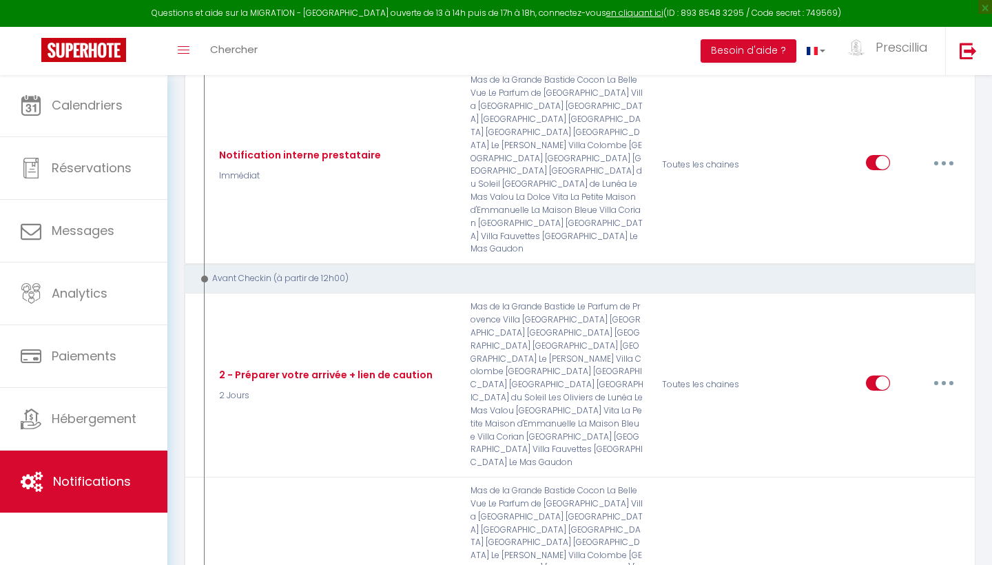
type input "Relance Boutique KEY INSPIRE"
select select "3 Jours"
select select "if_booking_is_paid"
checkbox input "true"
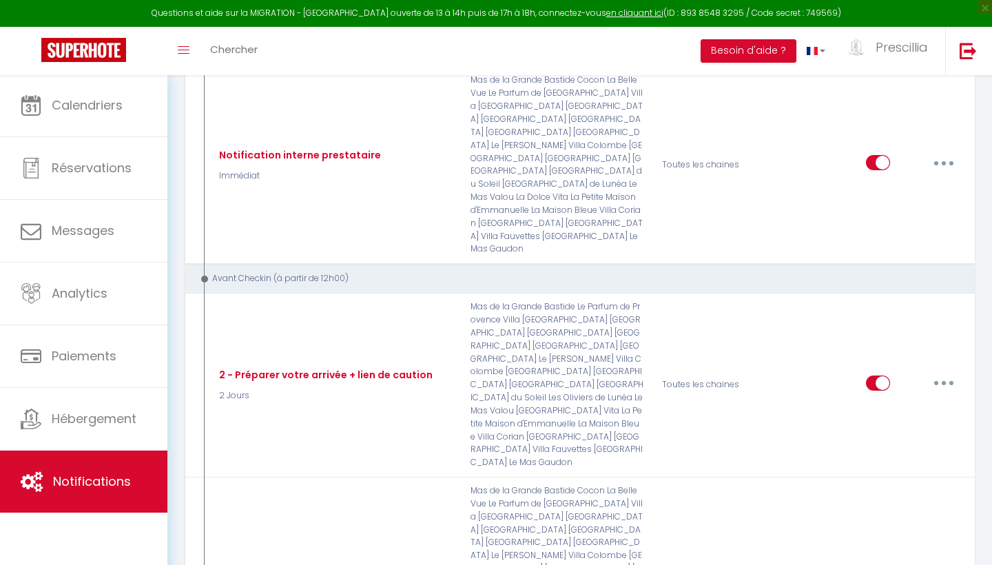
checkbox input "false"
radio input "true"
type input "BOUTIQUE KEY INSPIRE Conciergerie"
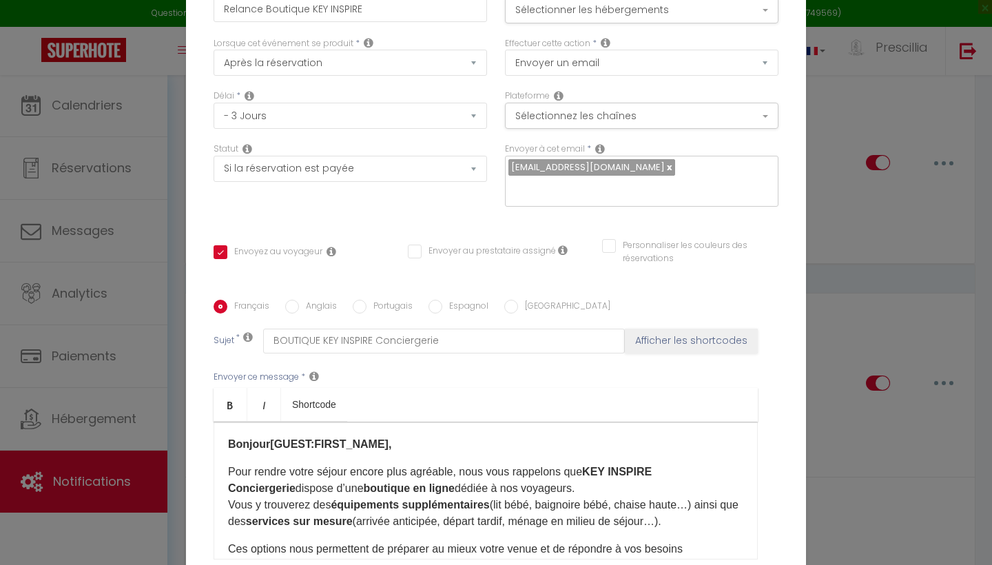
scroll to position [0, 0]
click at [265, 442] on strong "Bonjour[GUEST:FIRST_NAME]​," at bounding box center [309, 444] width 163 height 12
click at [271, 445] on strong "Bonjour[GUEST:FIRST_NAME]​," at bounding box center [309, 444] width 163 height 12
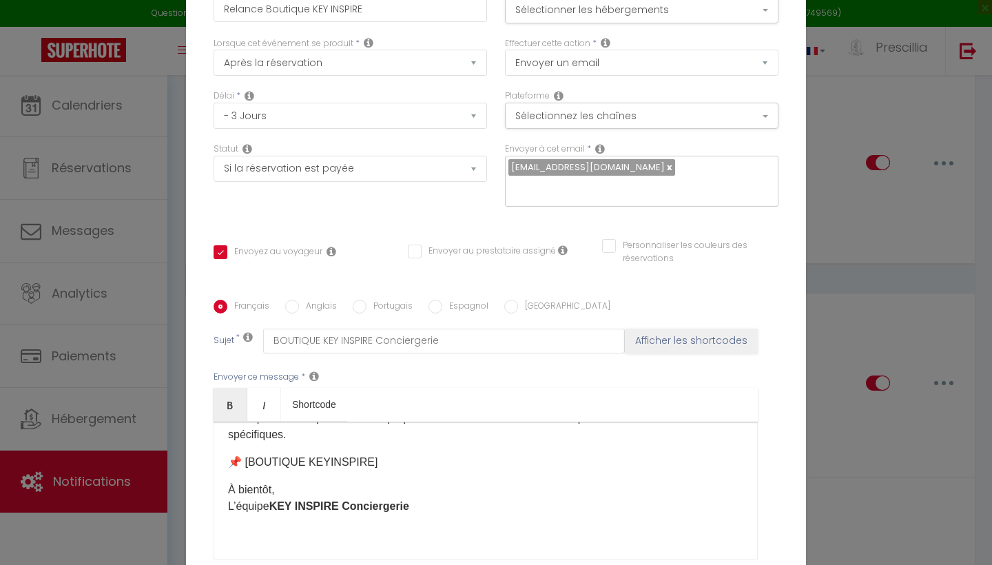
scroll to position [131, 0]
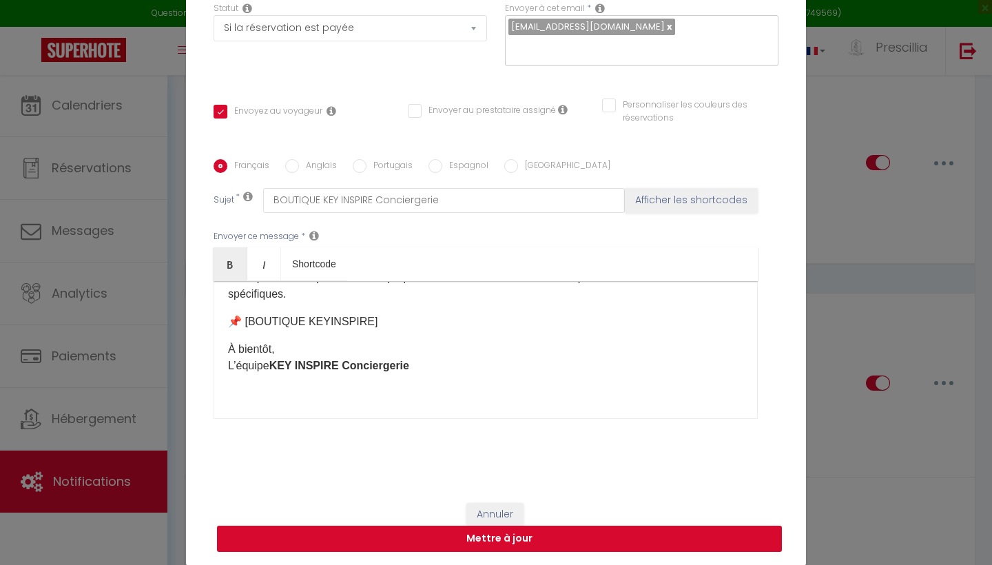
click at [447, 538] on button "Mettre à jour" at bounding box center [499, 539] width 565 height 26
checkbox input "true"
checkbox input "false"
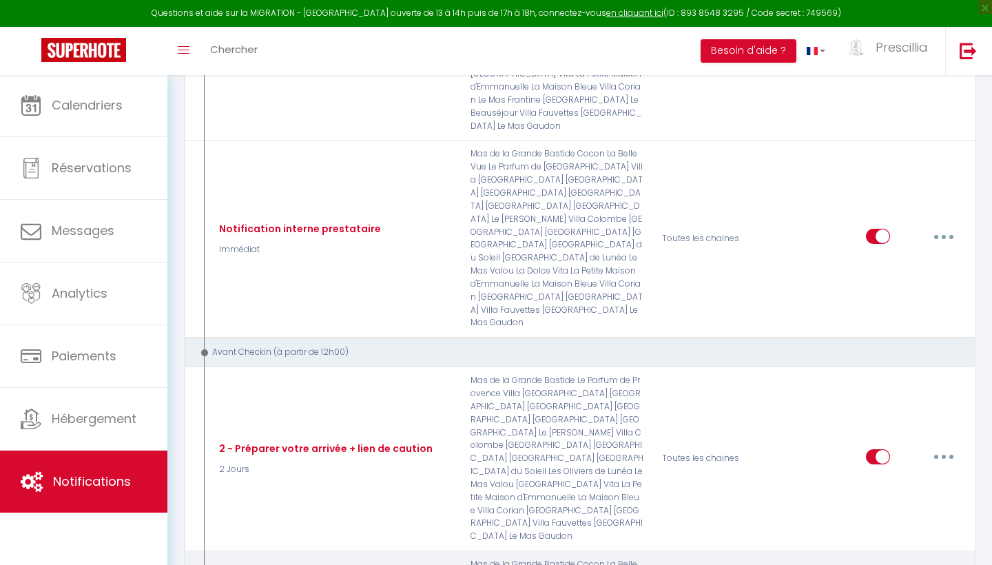
scroll to position [728, 0]
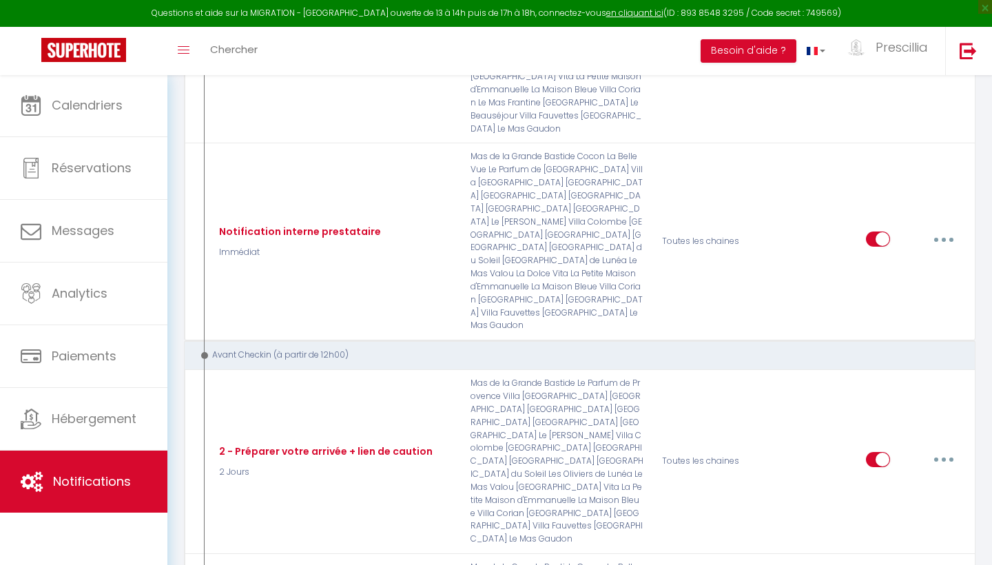
type input "Relance Boutique KEY INSPIRE"
select select "3 Jours"
select select "if_booking_is_paid"
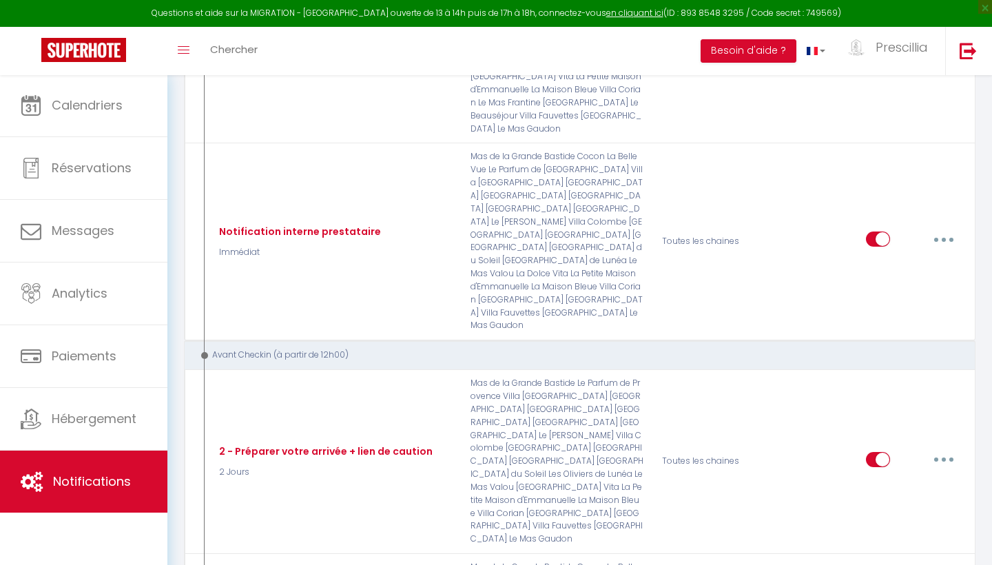
checkbox input "true"
checkbox input "false"
radio input "true"
type input "BOUTIQUE KEY INSPIRE Conciergerie"
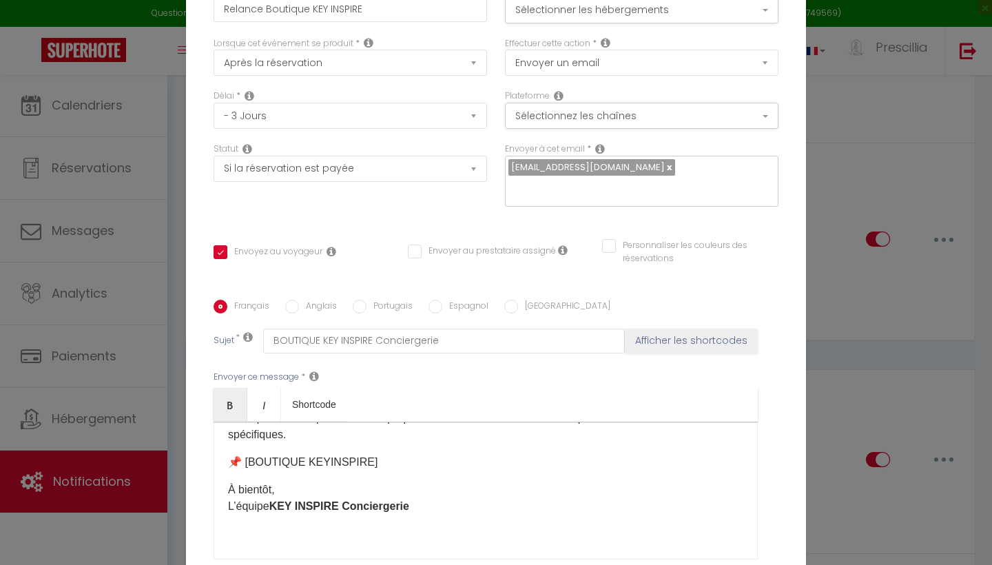
scroll to position [0, 0]
select select "1"
checkbox input "true"
checkbox input "false"
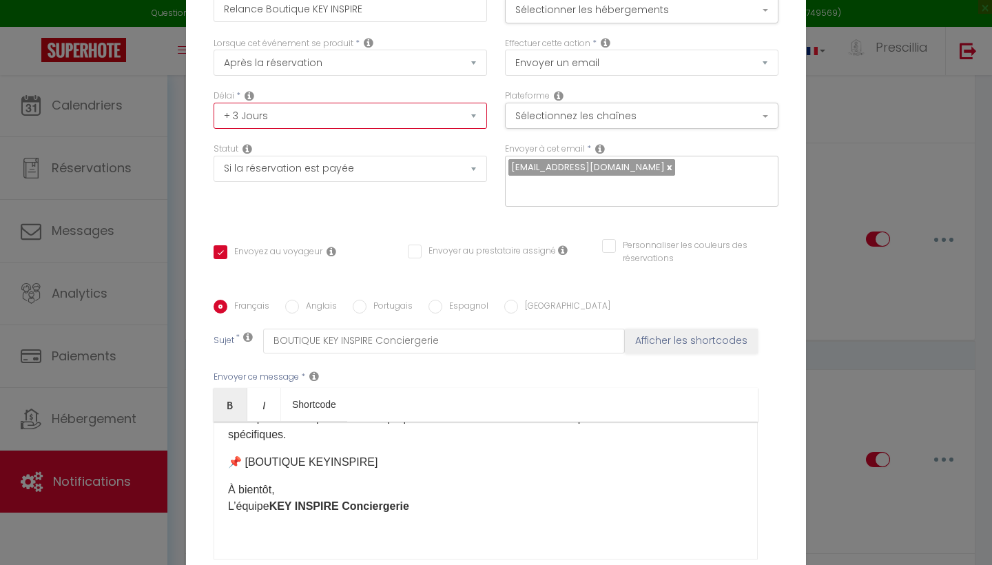
select select "7 Jours"
checkbox input "true"
checkbox input "false"
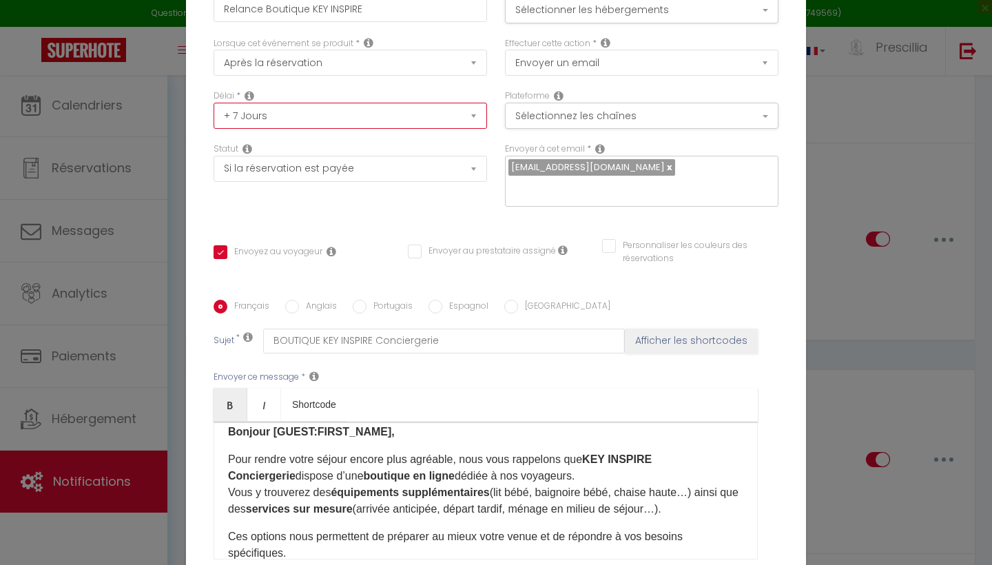
select select "15 Jours"
checkbox input "true"
checkbox input "false"
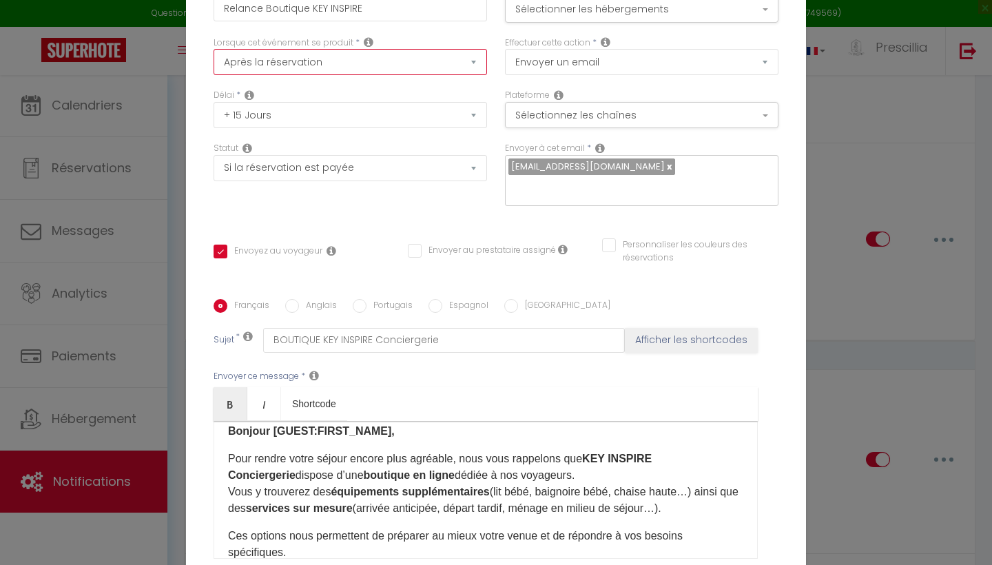
select select "2"
checkbox input "true"
checkbox input "false"
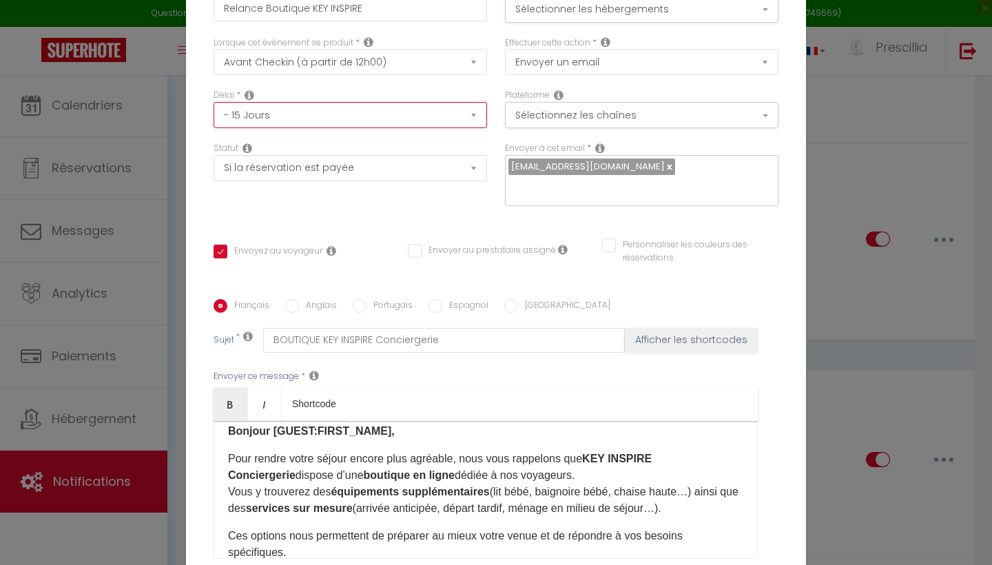
select select "3 Jours"
checkbox input "true"
checkbox input "false"
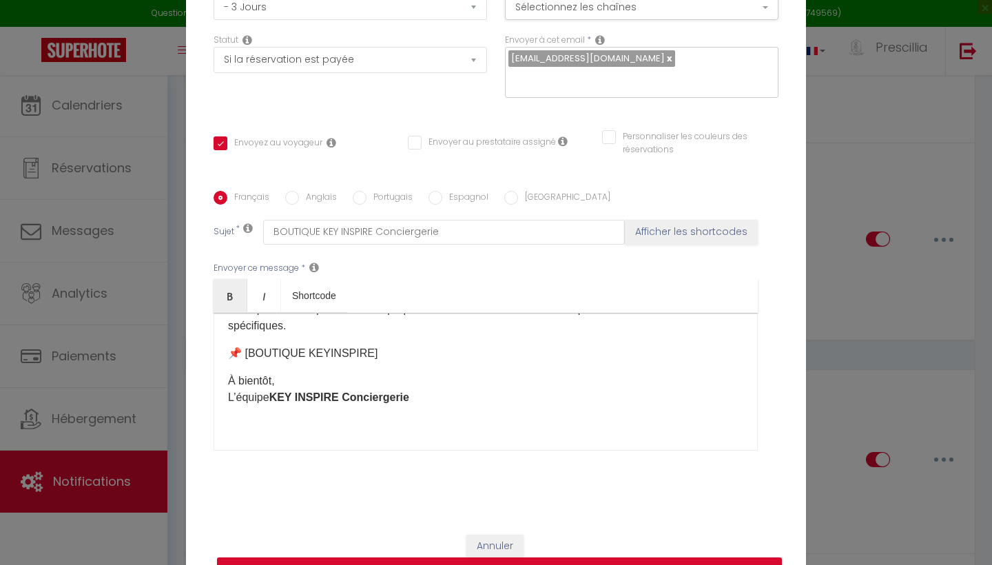
scroll to position [141, 0]
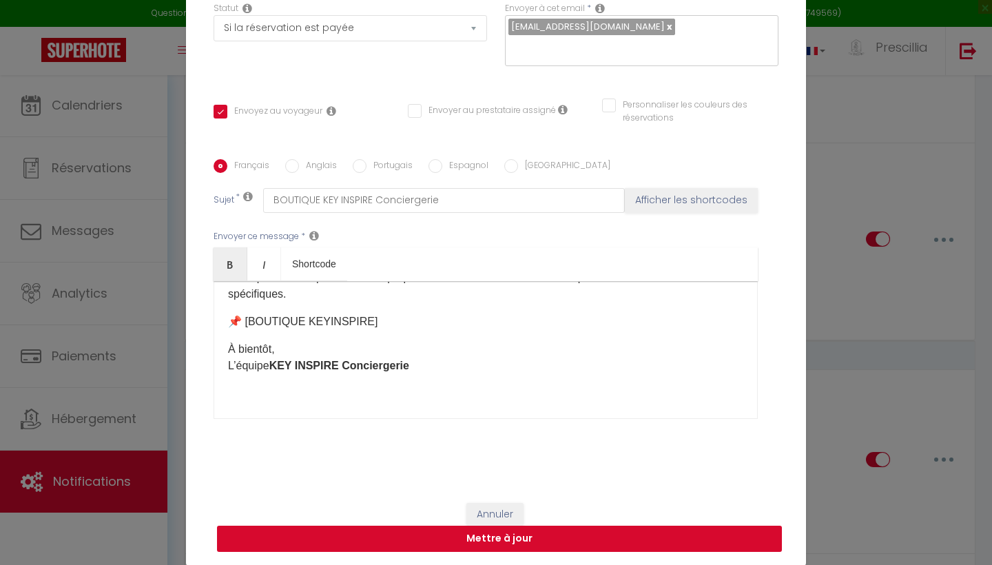
click at [490, 540] on button "Mettre à jour" at bounding box center [499, 539] width 565 height 26
checkbox input "true"
checkbox input "false"
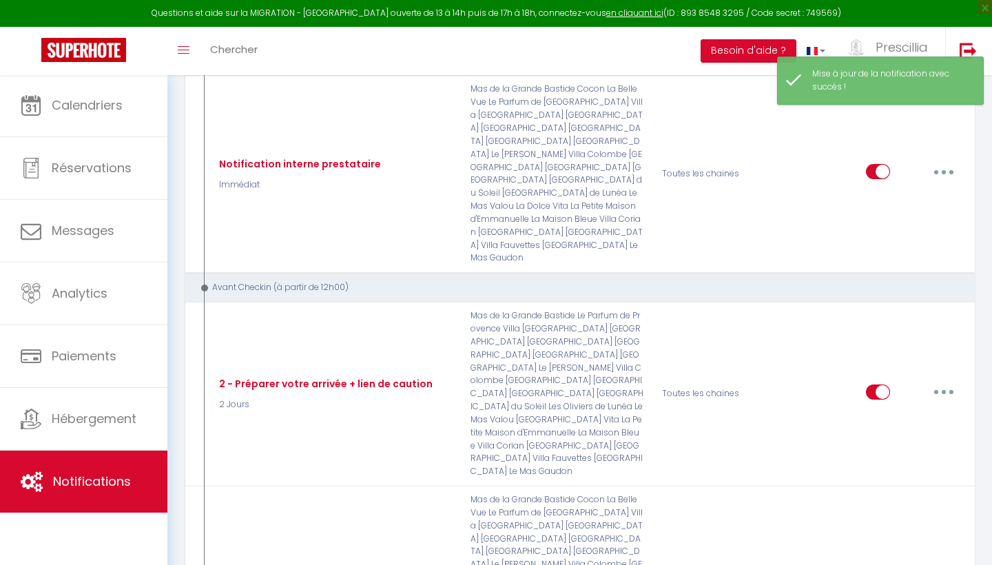
scroll to position [797, 0]
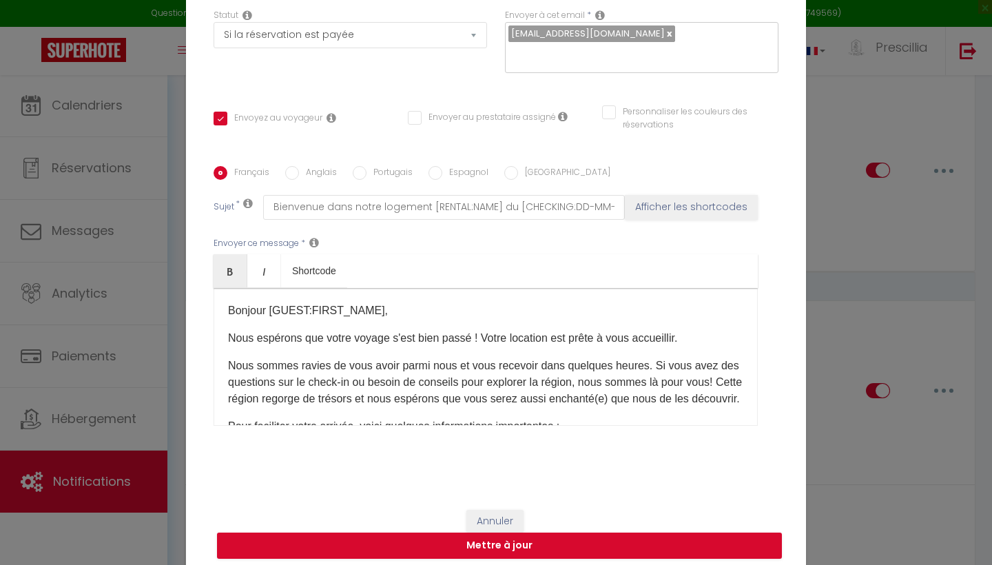
scroll to position [26, 0]
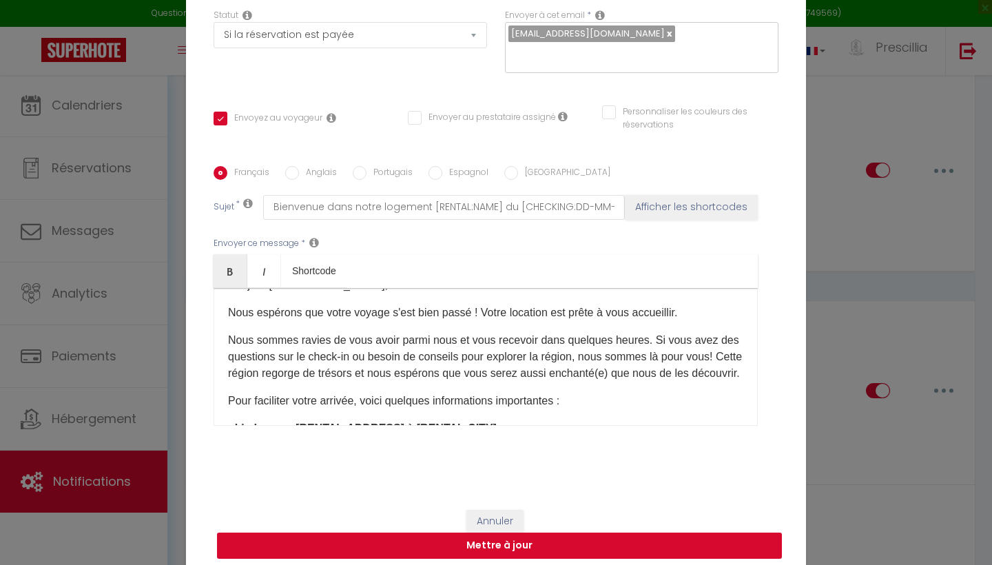
click at [551, 537] on button "Mettre à jour" at bounding box center [499, 546] width 565 height 26
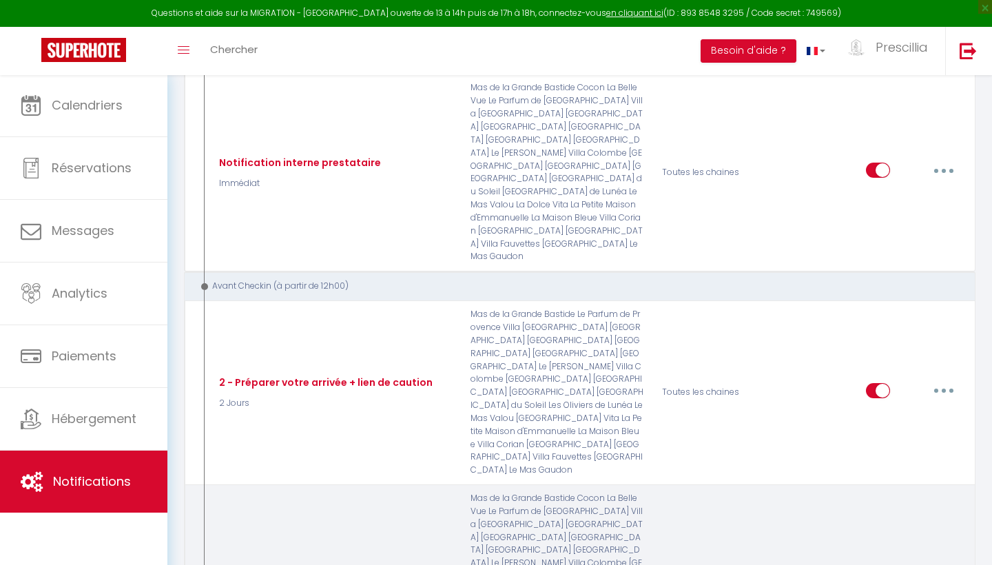
drag, startPoint x: 261, startPoint y: 465, endPoint x: 288, endPoint y: 309, distance: 158.2
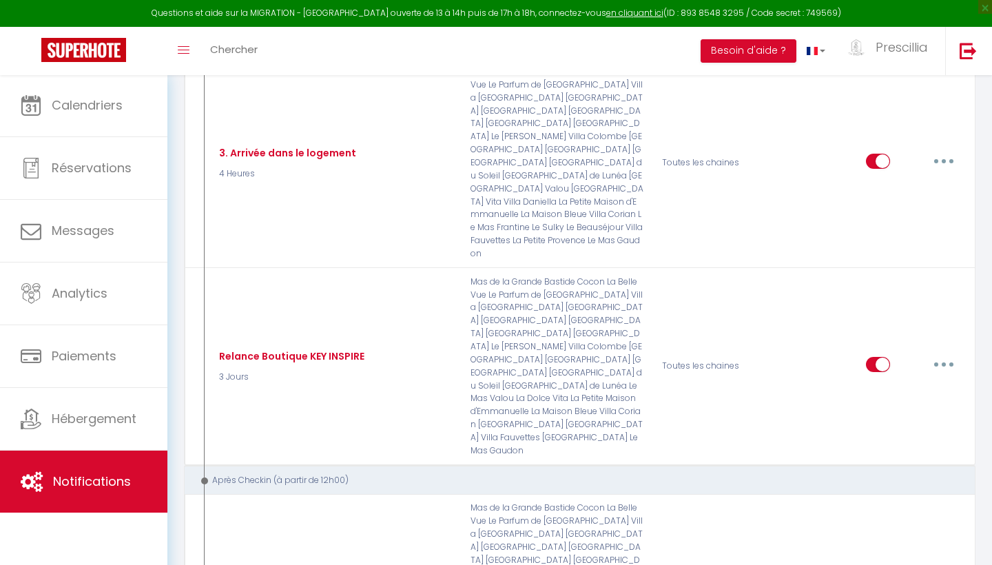
scroll to position [1231, 0]
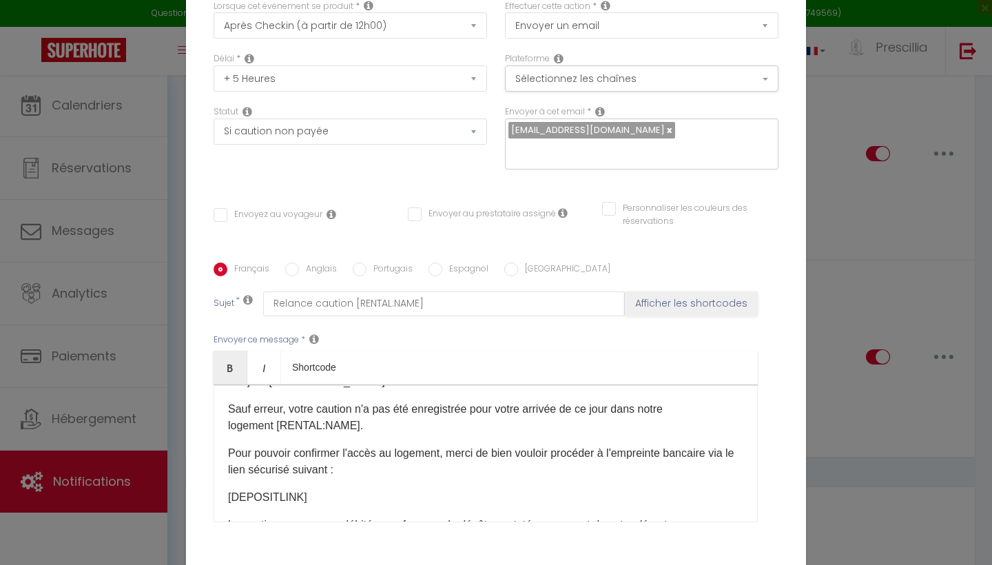
scroll to position [12, 0]
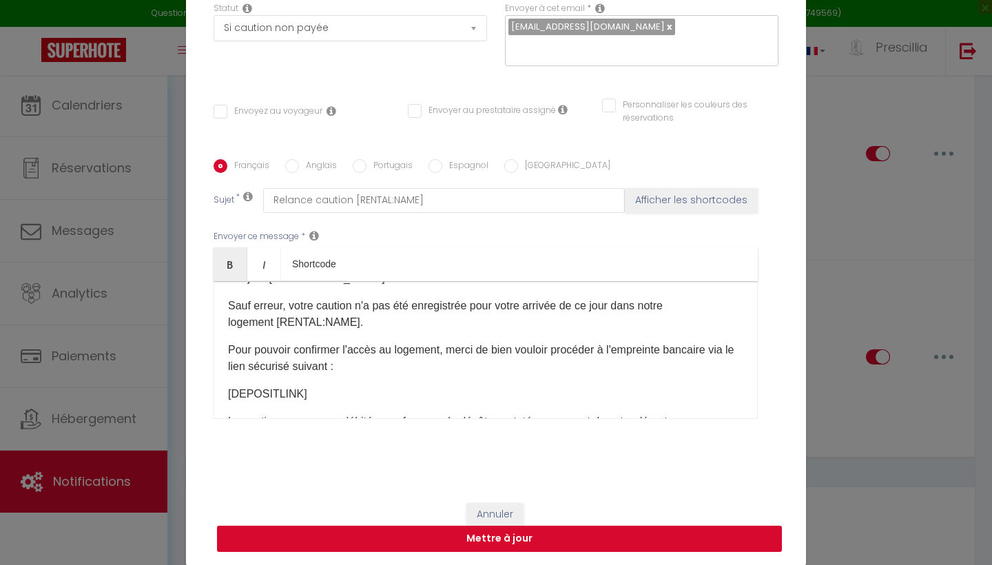
click at [556, 533] on button "Mettre à jour" at bounding box center [499, 539] width 565 height 26
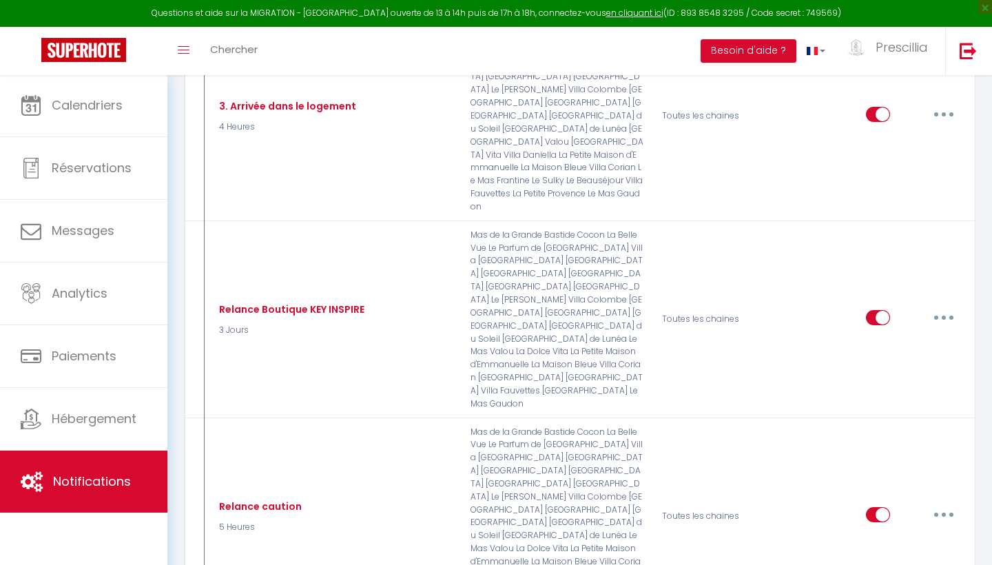
scroll to position [1268, 0]
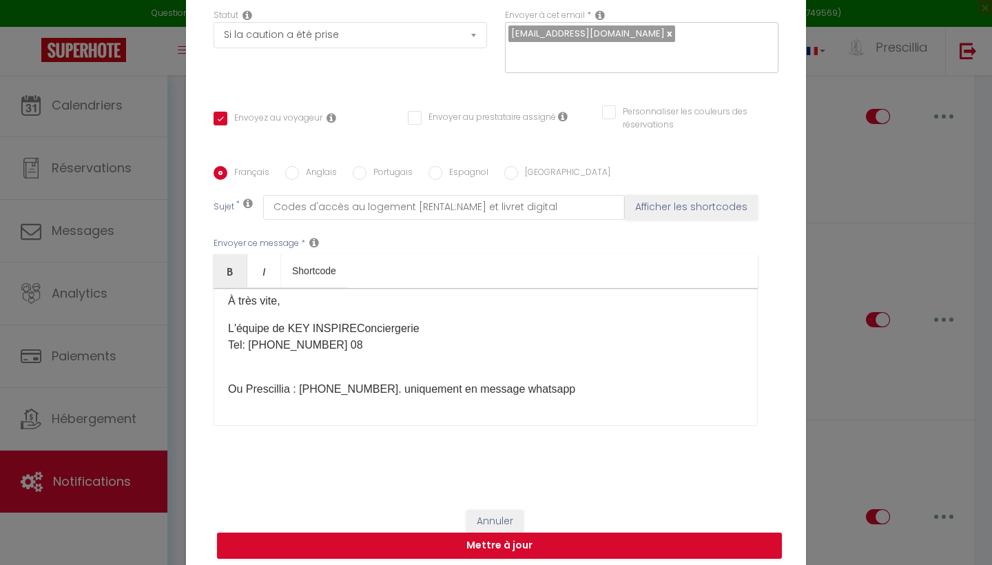
scroll to position [567, 0]
click at [462, 548] on button "Mettre à jour" at bounding box center [499, 546] width 565 height 26
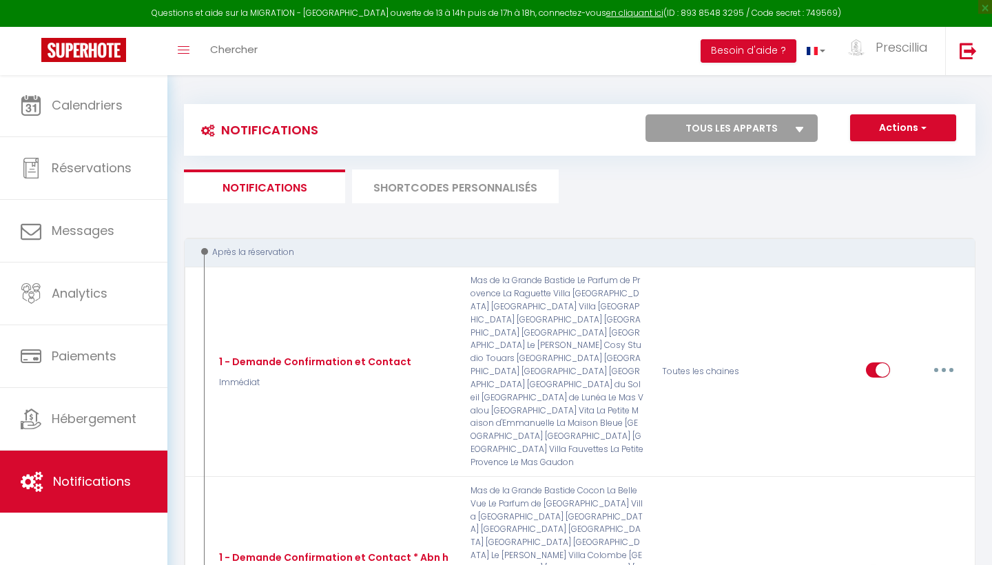
scroll to position [0, 0]
click at [500, 183] on li "SHORTCODES PERSONNALISÉS" at bounding box center [455, 187] width 207 height 34
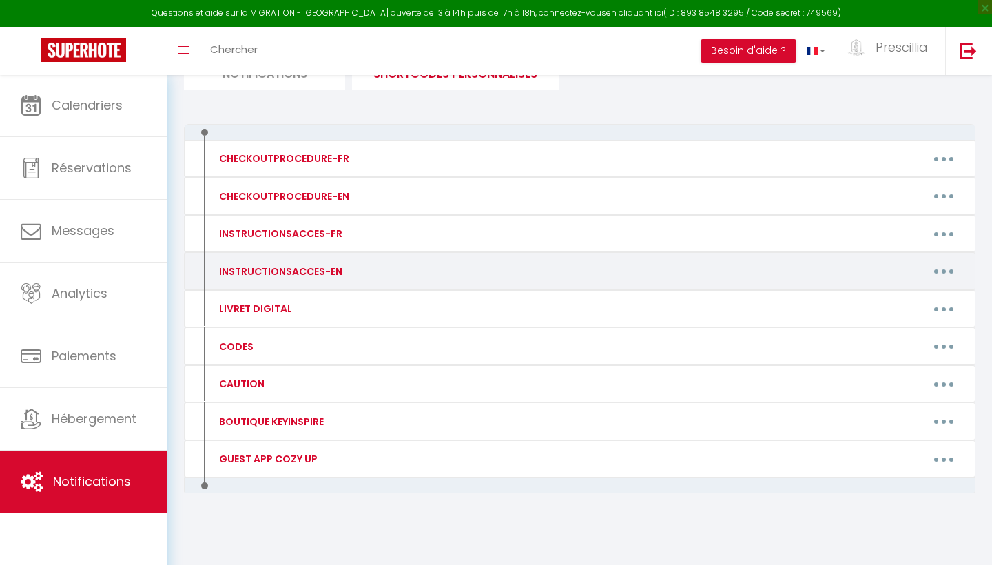
scroll to position [113, 0]
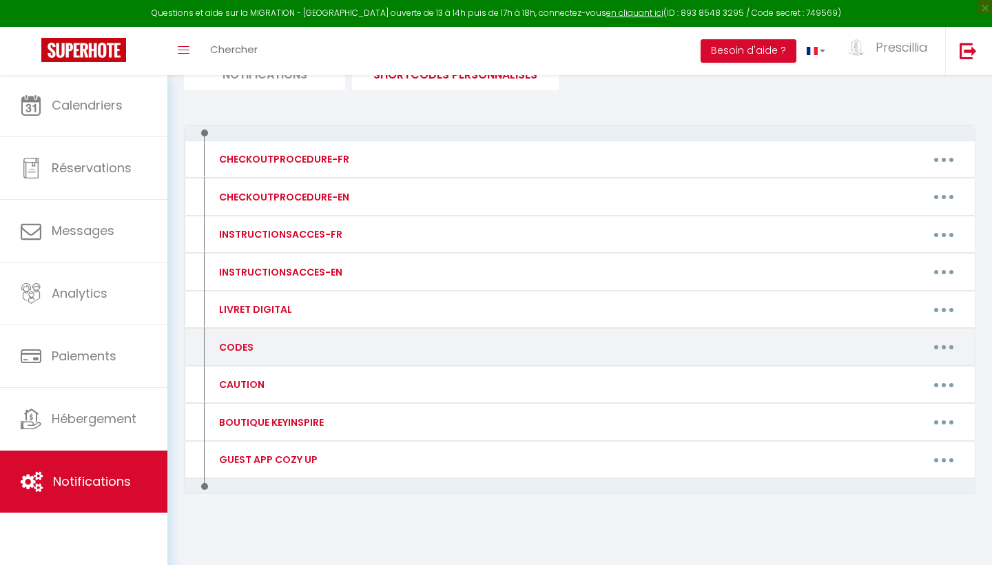
click at [947, 340] on button "button" at bounding box center [944, 347] width 39 height 22
click at [890, 376] on link "Editer" at bounding box center [908, 378] width 102 height 23
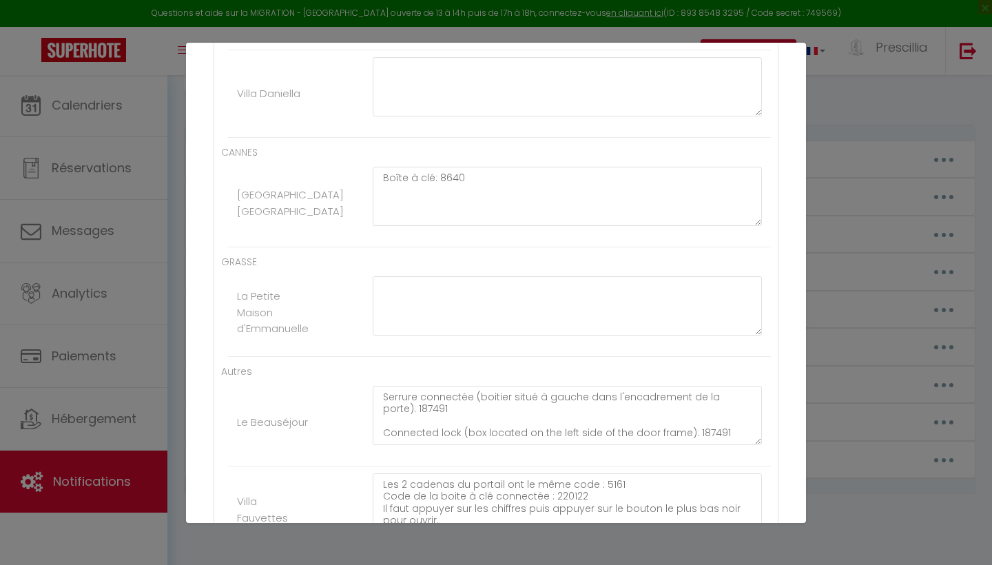
scroll to position [2471, 0]
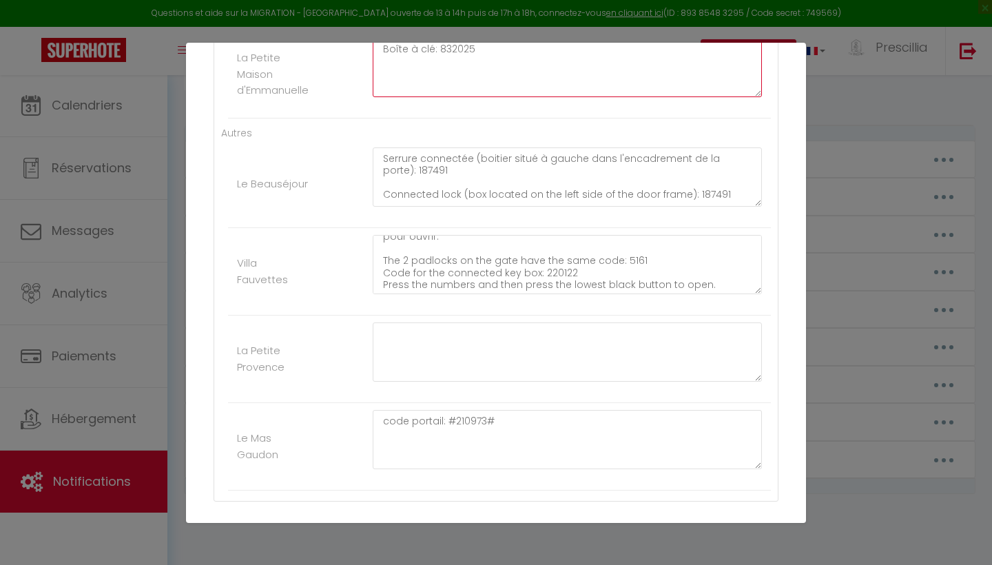
scroll to position [2704, 0]
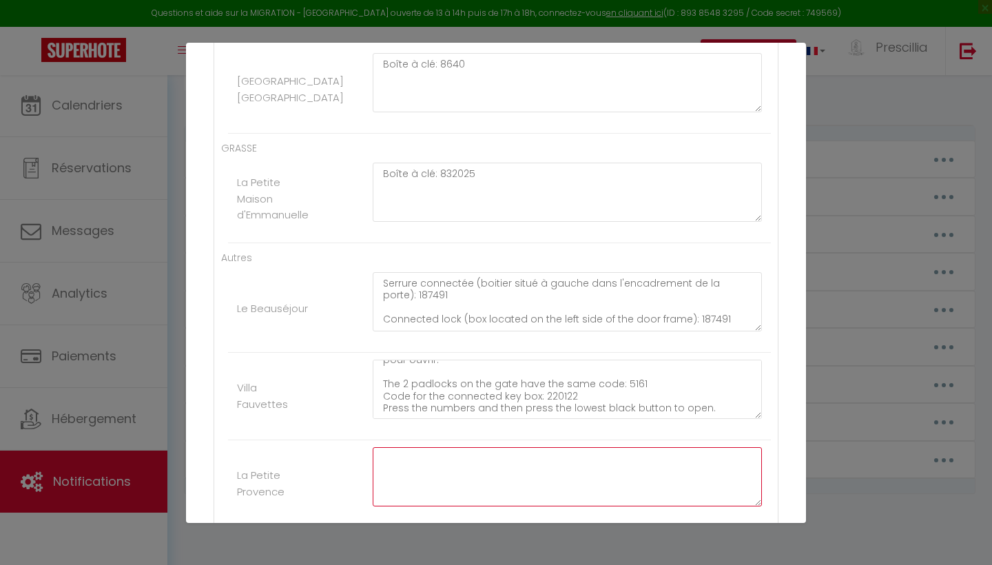
scroll to position [45, 0]
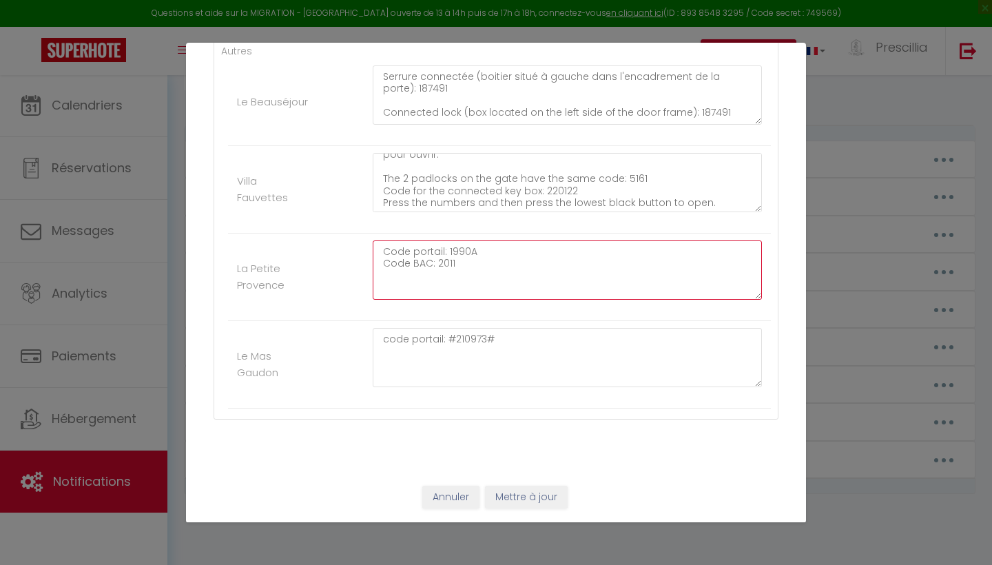
scroll to position [2783, 0]
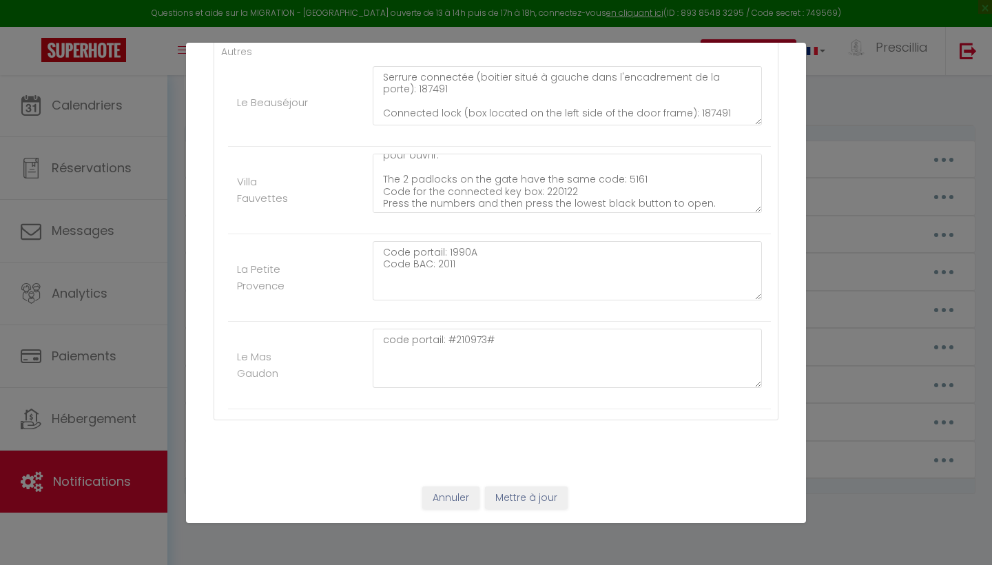
click at [525, 502] on button "Mettre à jour" at bounding box center [526, 498] width 83 height 23
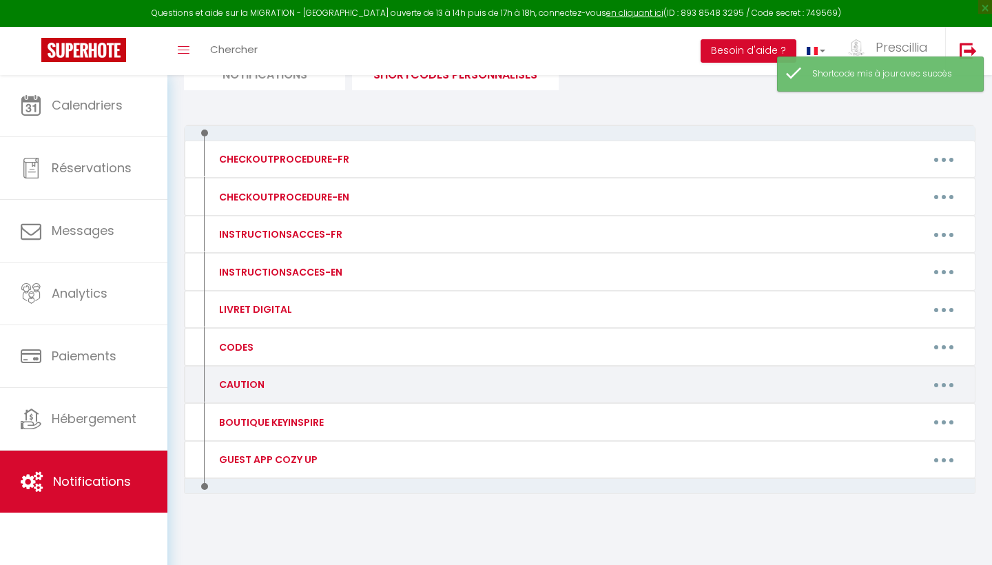
click at [939, 377] on button "button" at bounding box center [944, 385] width 39 height 22
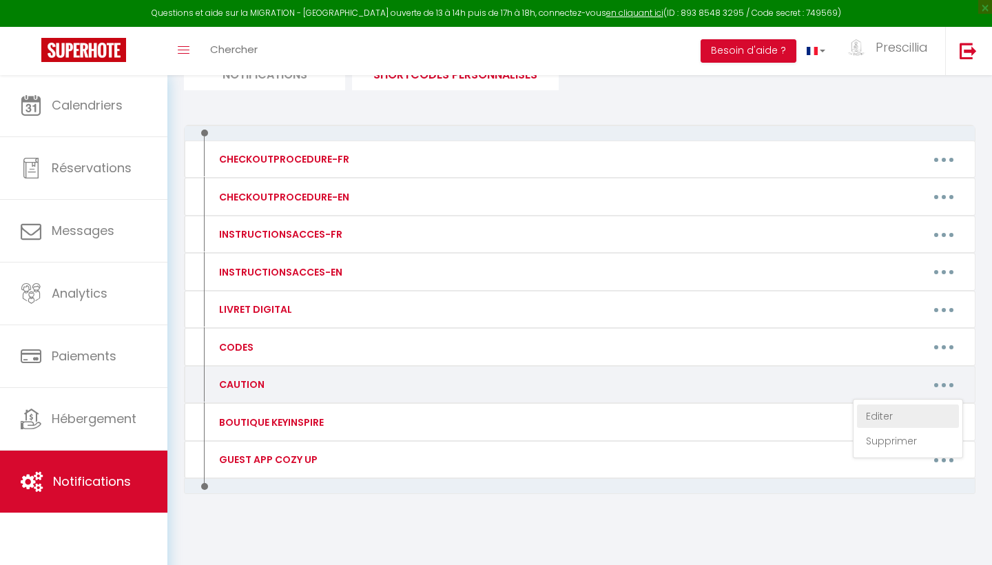
click at [894, 411] on link "Editer" at bounding box center [908, 416] width 102 height 23
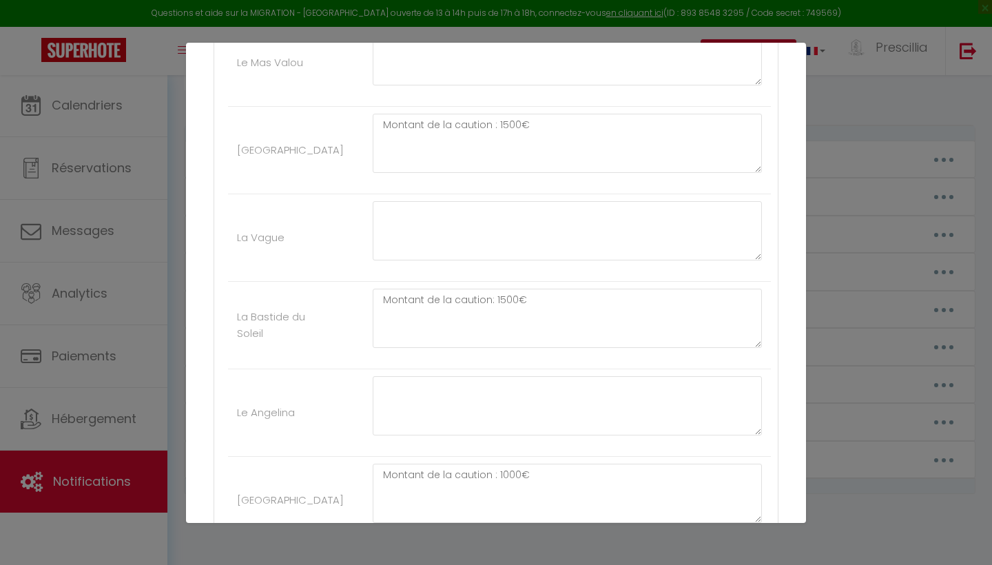
scroll to position [702, 0]
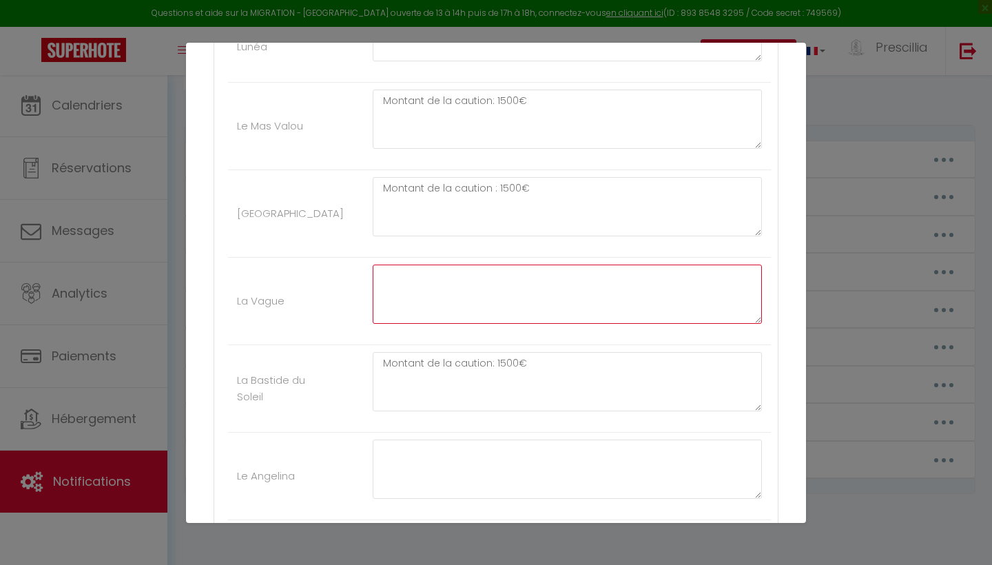
click at [423, 276] on textarea at bounding box center [567, 294] width 389 height 59
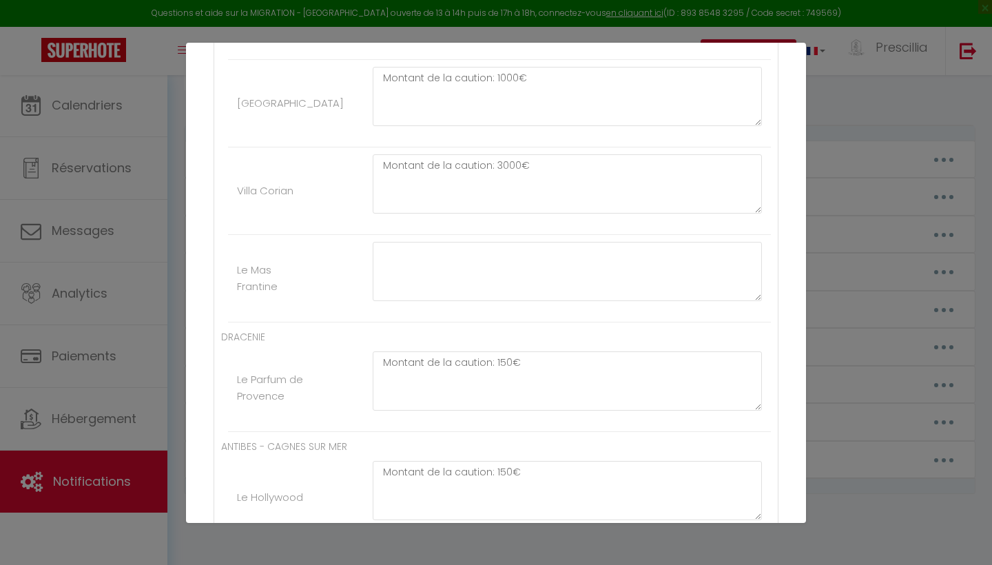
scroll to position [1514, 0]
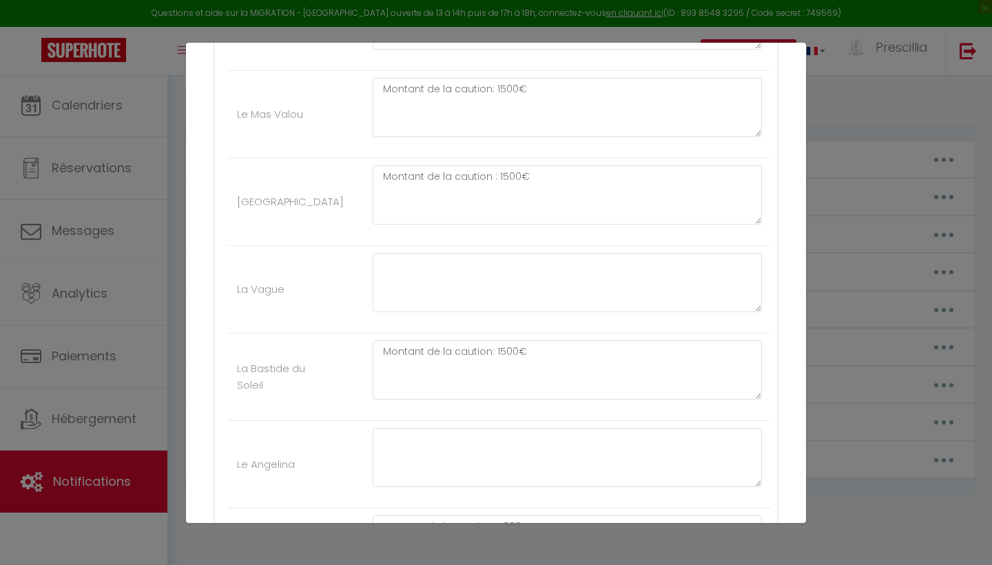
scroll to position [706, 0]
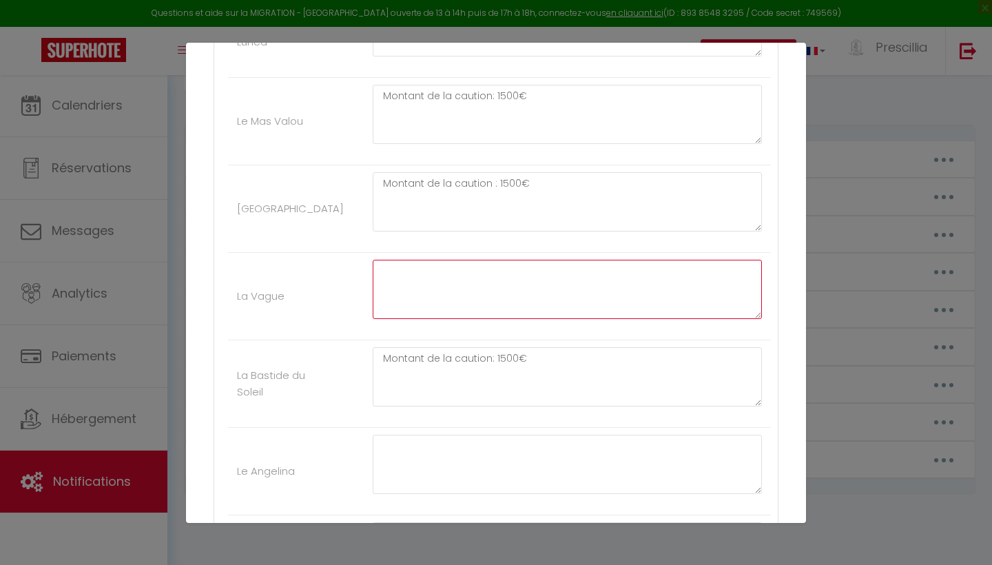
click at [434, 262] on textarea at bounding box center [567, 289] width 389 height 59
paste textarea "Montant de la caution: 150€"
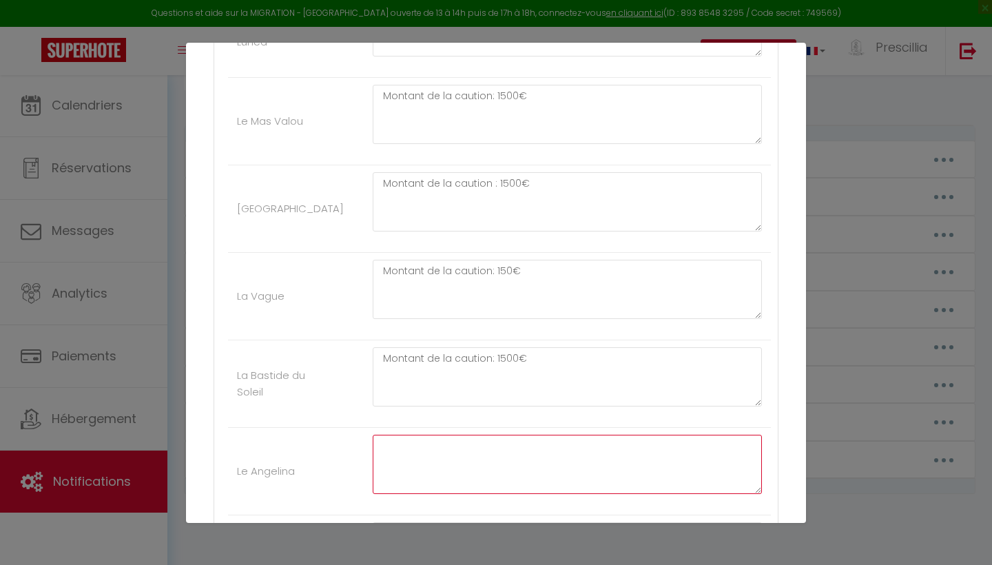
click at [414, 447] on textarea at bounding box center [567, 464] width 389 height 59
paste textarea "Montant de la caution: 150€"
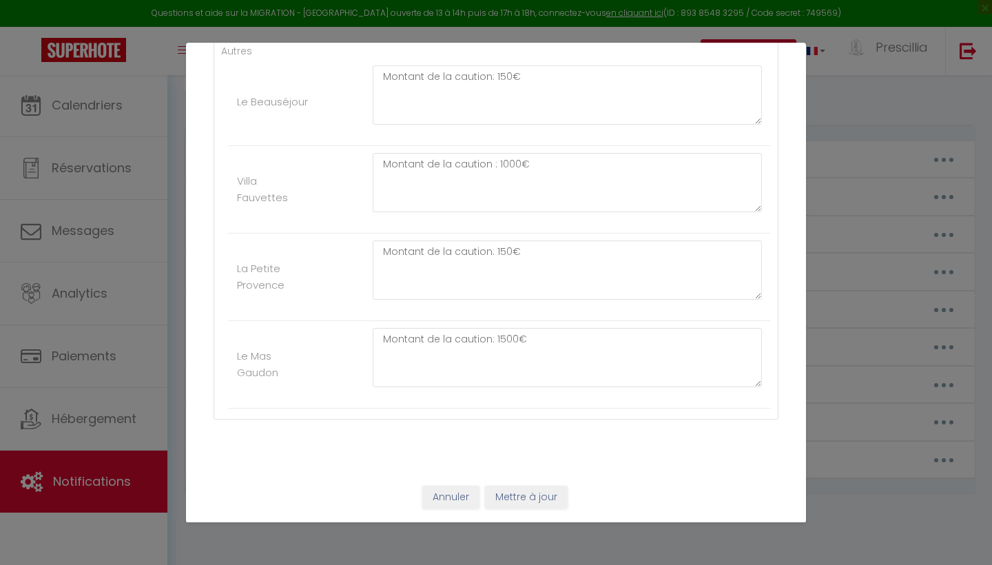
scroll to position [2783, 0]
click at [517, 507] on button "Mettre à jour" at bounding box center [526, 498] width 83 height 23
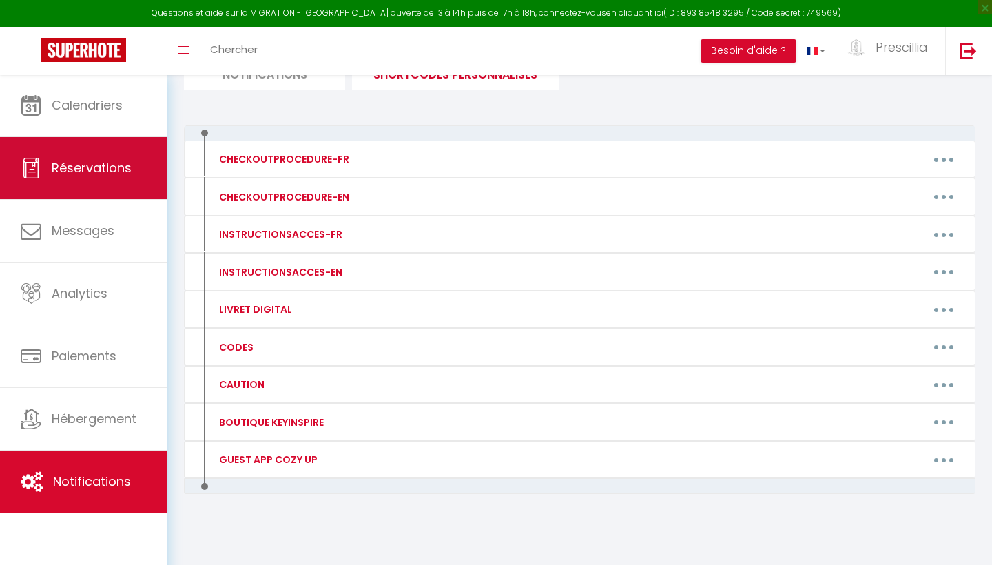
click at [127, 176] on span "Réservations" at bounding box center [92, 167] width 80 height 17
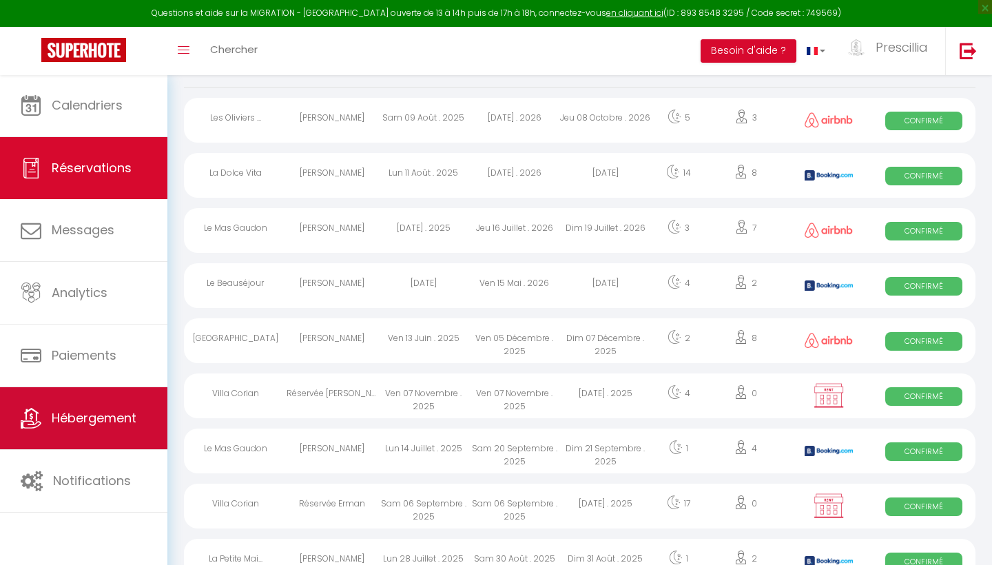
click at [129, 406] on link "Hébergement" at bounding box center [83, 418] width 167 height 62
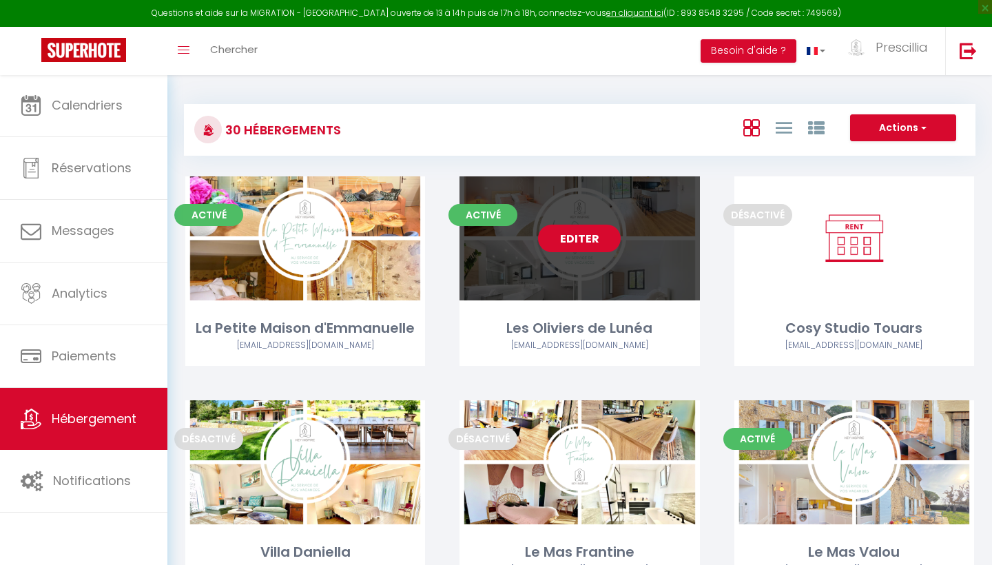
scroll to position [-1, 0]
click at [602, 245] on link "Editer" at bounding box center [579, 239] width 83 height 28
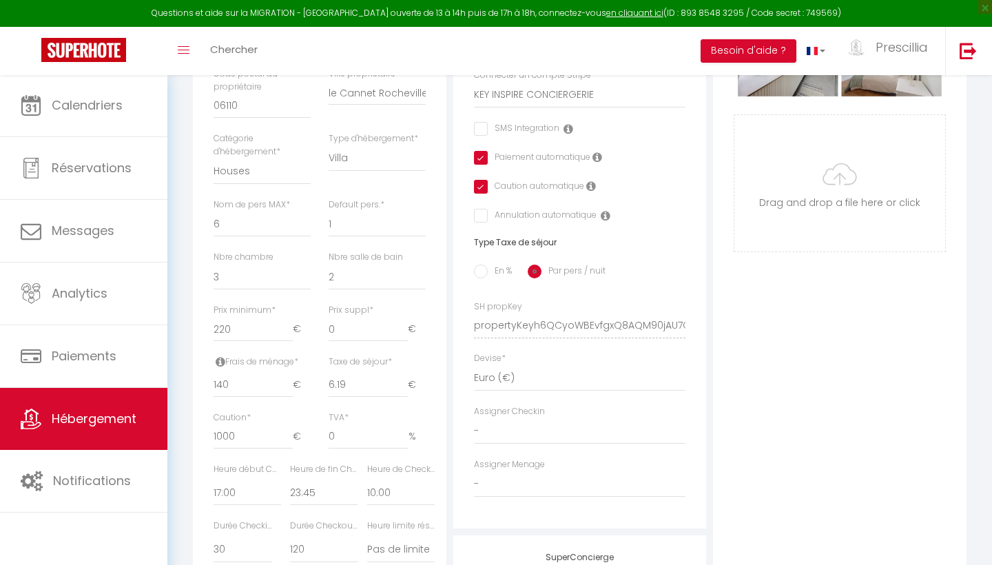
scroll to position [402, 0]
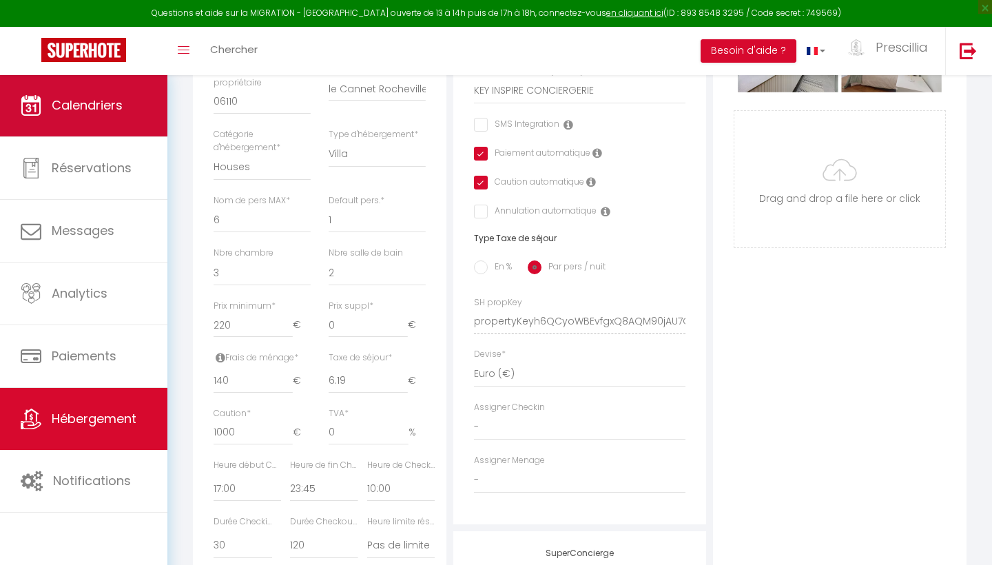
click at [81, 92] on link "Calendriers" at bounding box center [83, 105] width 167 height 62
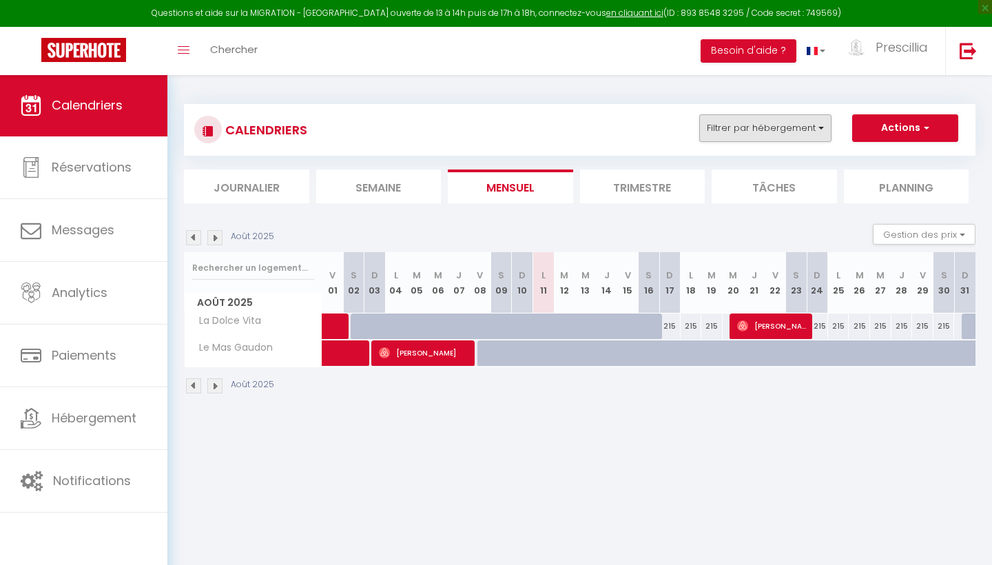
click at [767, 122] on button "Filtrer par hébergement" at bounding box center [766, 128] width 132 height 28
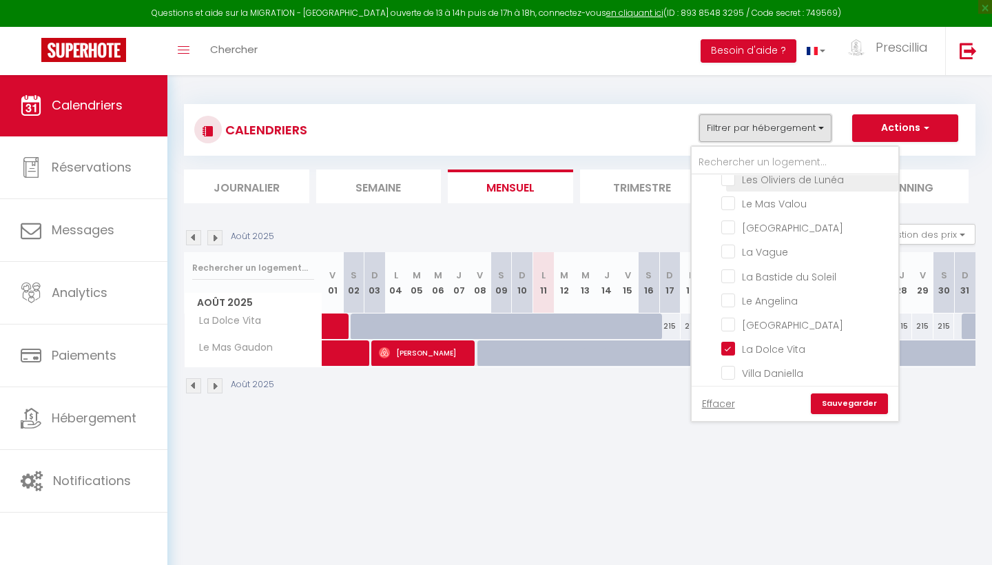
scroll to position [128, 0]
click at [729, 347] on input "La Dolce Vita" at bounding box center [808, 347] width 172 height 14
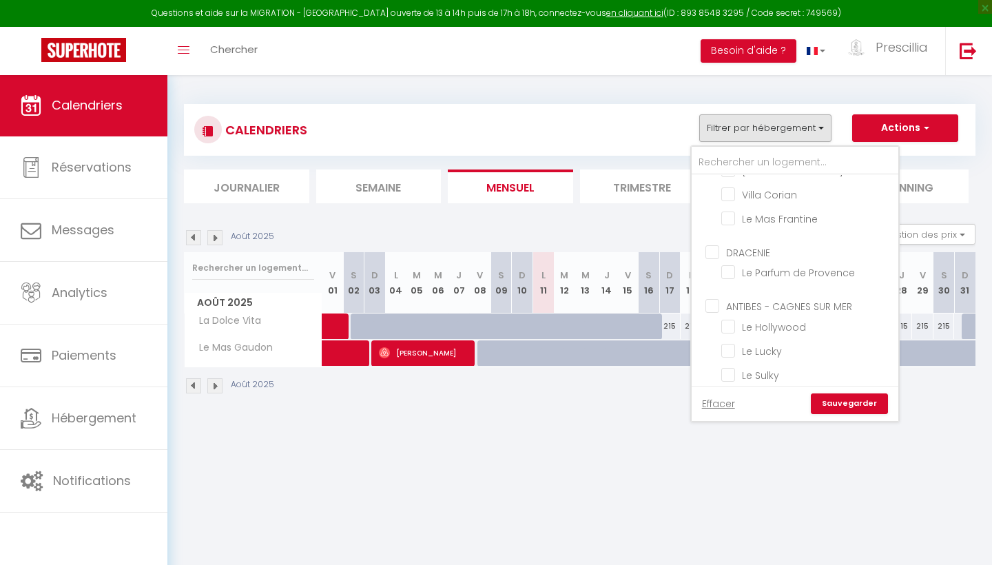
scroll to position [380, 0]
click at [731, 388] on input "Le Mas Gaudon" at bounding box center [808, 395] width 172 height 14
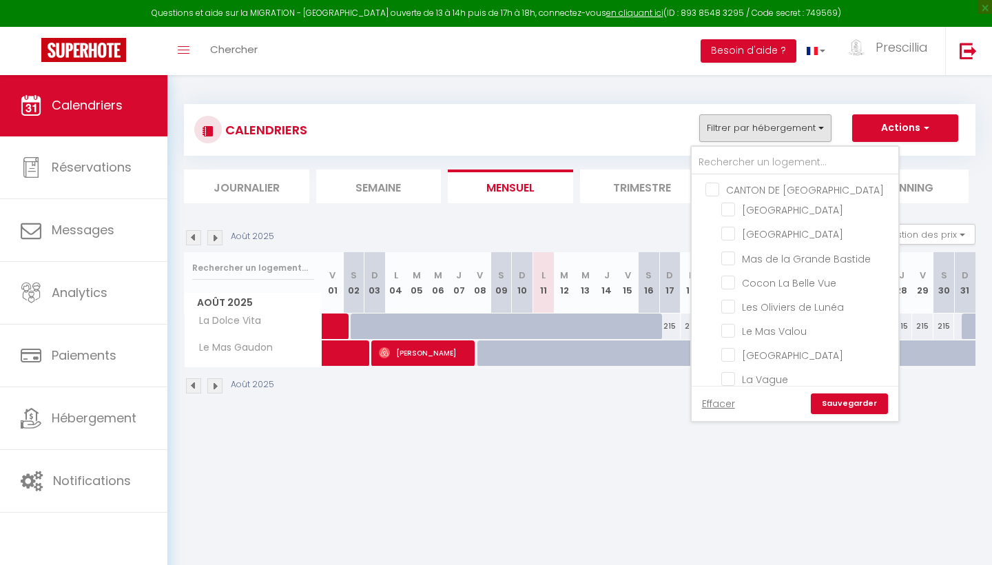
scroll to position [0, 0]
click at [725, 300] on input "Les Oliviers de Lunéa" at bounding box center [808, 306] width 172 height 14
click at [868, 401] on link "Sauvegarder" at bounding box center [849, 404] width 77 height 21
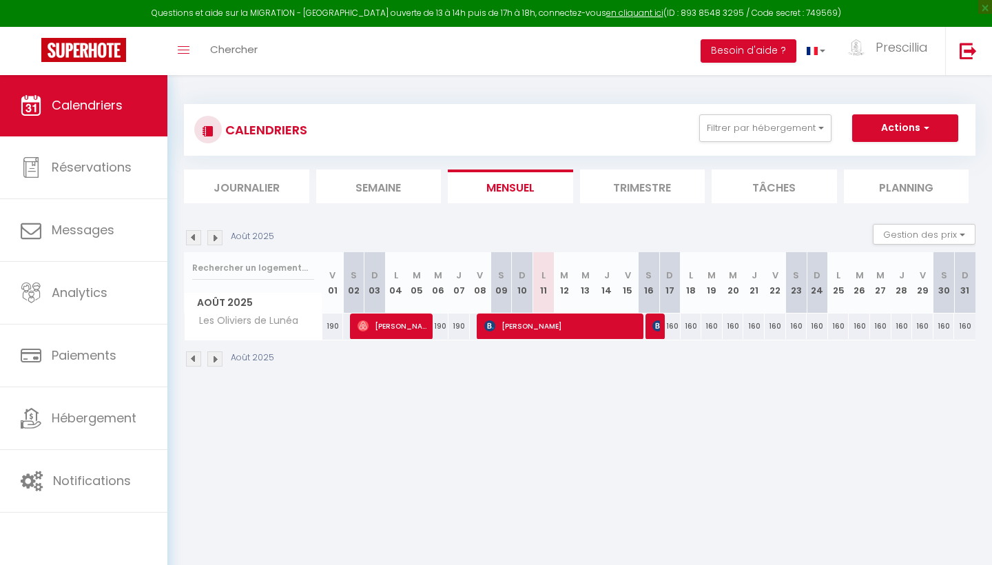
click at [216, 356] on img at bounding box center [214, 359] width 15 height 15
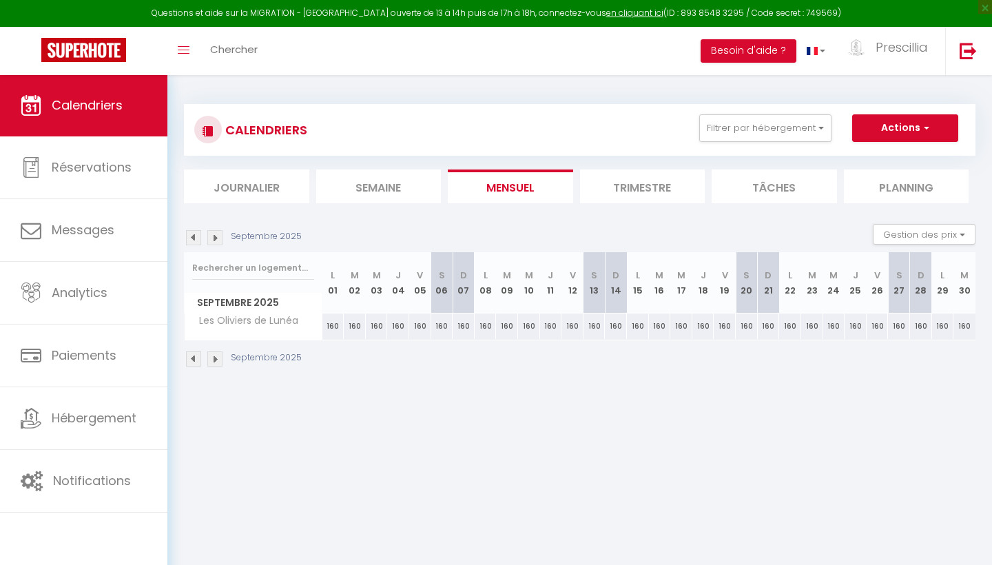
click at [573, 324] on div "160" at bounding box center [573, 327] width 22 height 26
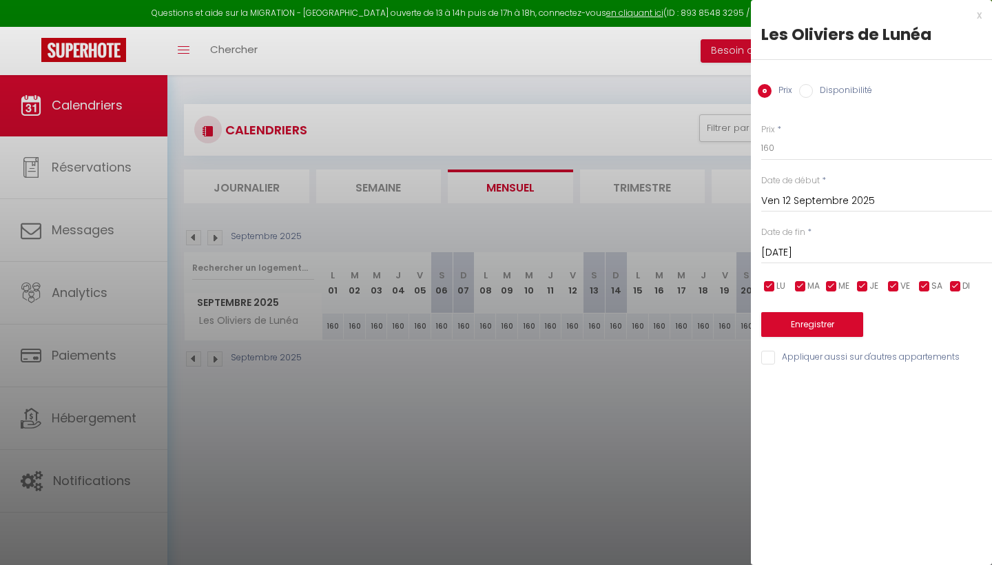
click at [805, 256] on input "[DATE]" at bounding box center [877, 253] width 231 height 18
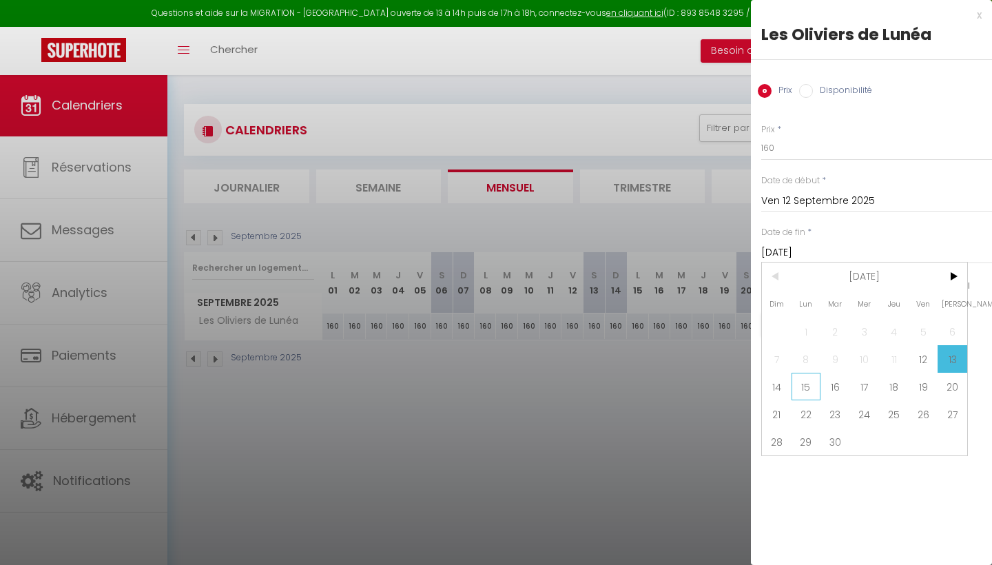
click at [802, 383] on span "15" at bounding box center [807, 387] width 30 height 28
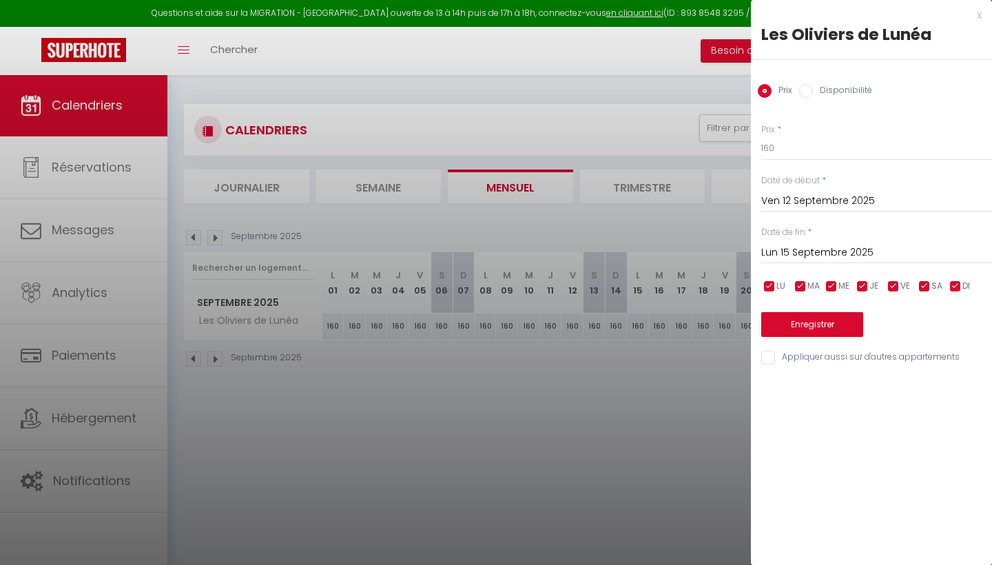
click at [809, 88] on input "Disponibilité" at bounding box center [807, 91] width 14 height 14
click at [800, 325] on button "Enregistrer" at bounding box center [813, 326] width 102 height 25
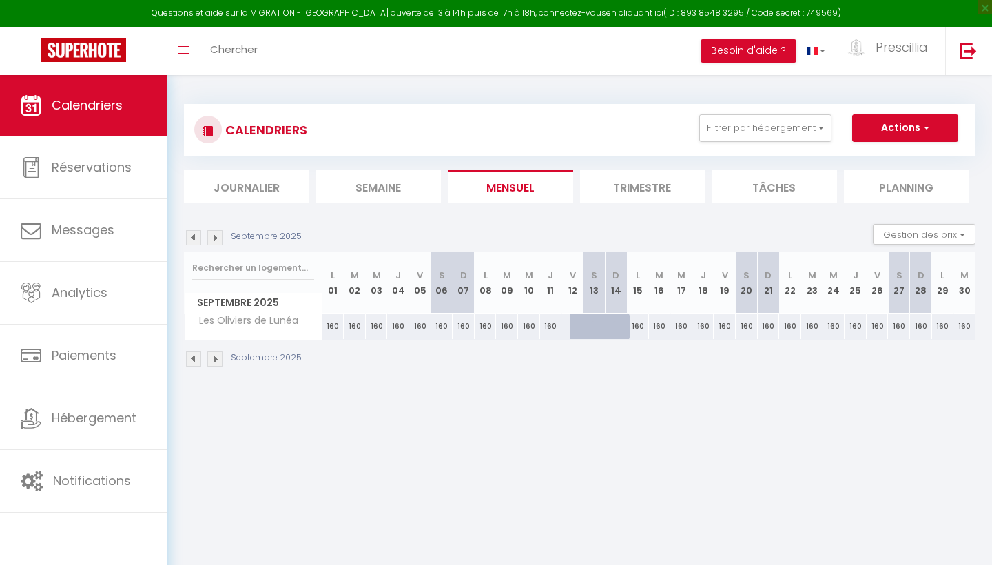
scroll to position [11, 0]
